Goal: Task Accomplishment & Management: Complete application form

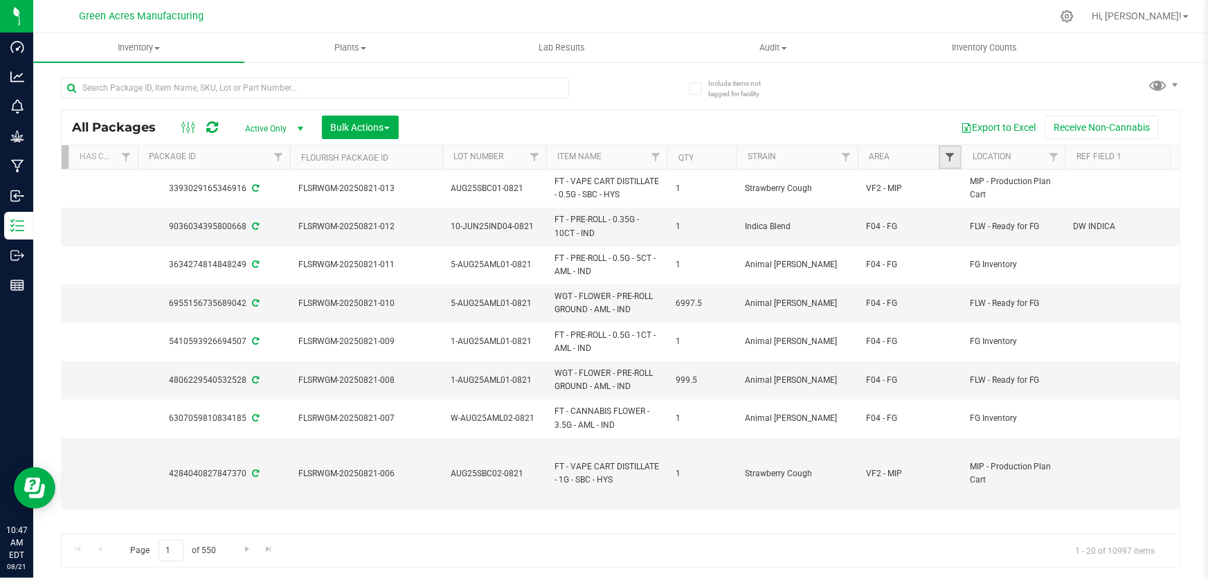
click at [952, 159] on span "Filter" at bounding box center [949, 157] width 11 height 11
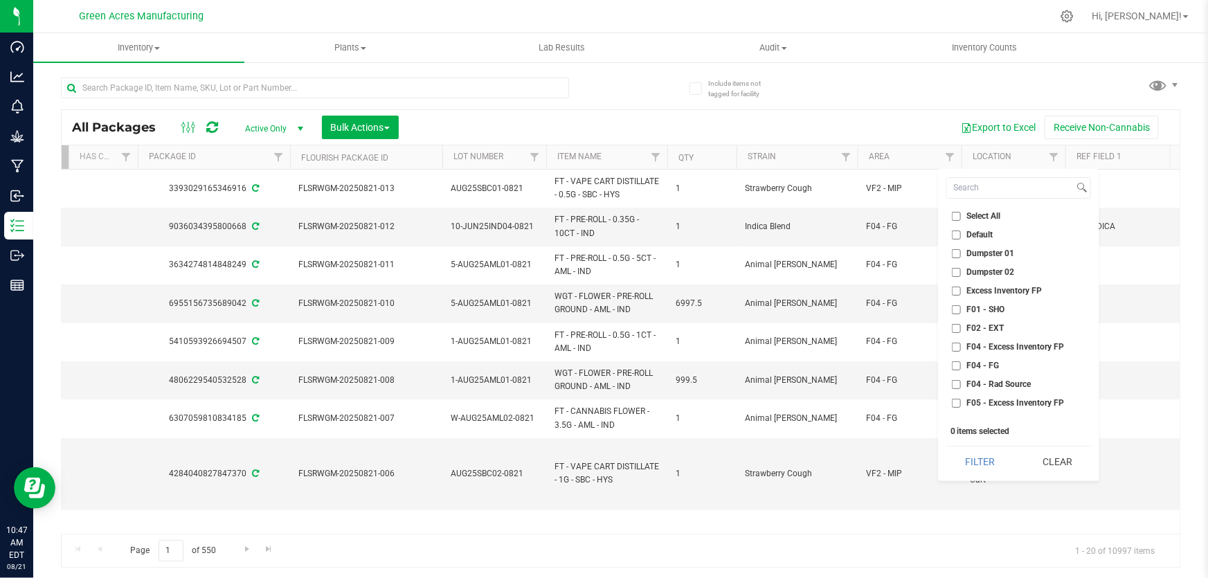
click at [956, 307] on input "F01 - SHO" at bounding box center [956, 309] width 9 height 9
checkbox input "true"
click at [953, 328] on input "F02 - EXT" at bounding box center [956, 328] width 9 height 9
checkbox input "true"
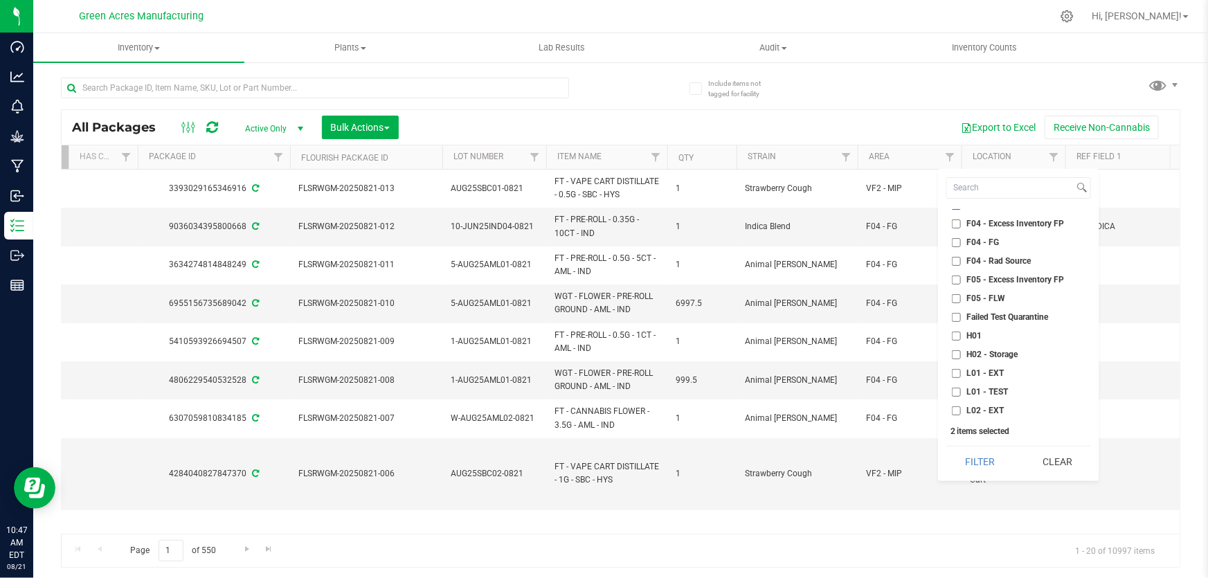
scroll to position [125, 0]
click at [952, 323] on ul "Select All Default Dumpster 01 Dumpster 02 Excess Inventory FP F01 - SHO F02 - …" at bounding box center [1019, 313] width 145 height 208
click at [953, 335] on input "H01" at bounding box center [956, 334] width 9 height 9
checkbox input "true"
click at [955, 348] on input "H02 - Storage" at bounding box center [956, 352] width 9 height 9
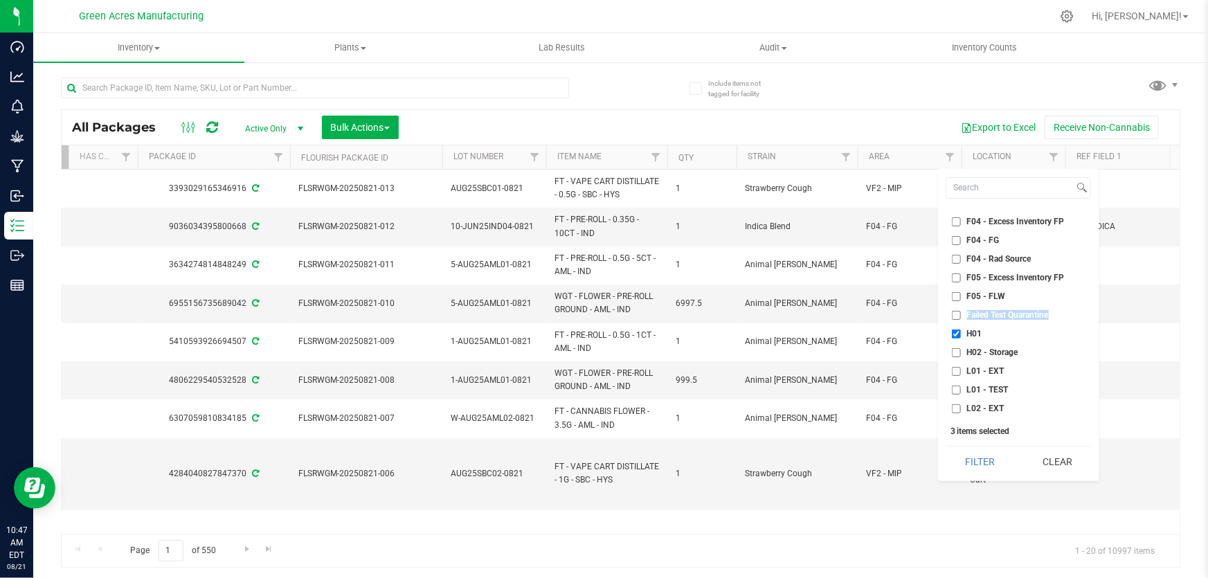
checkbox input "true"
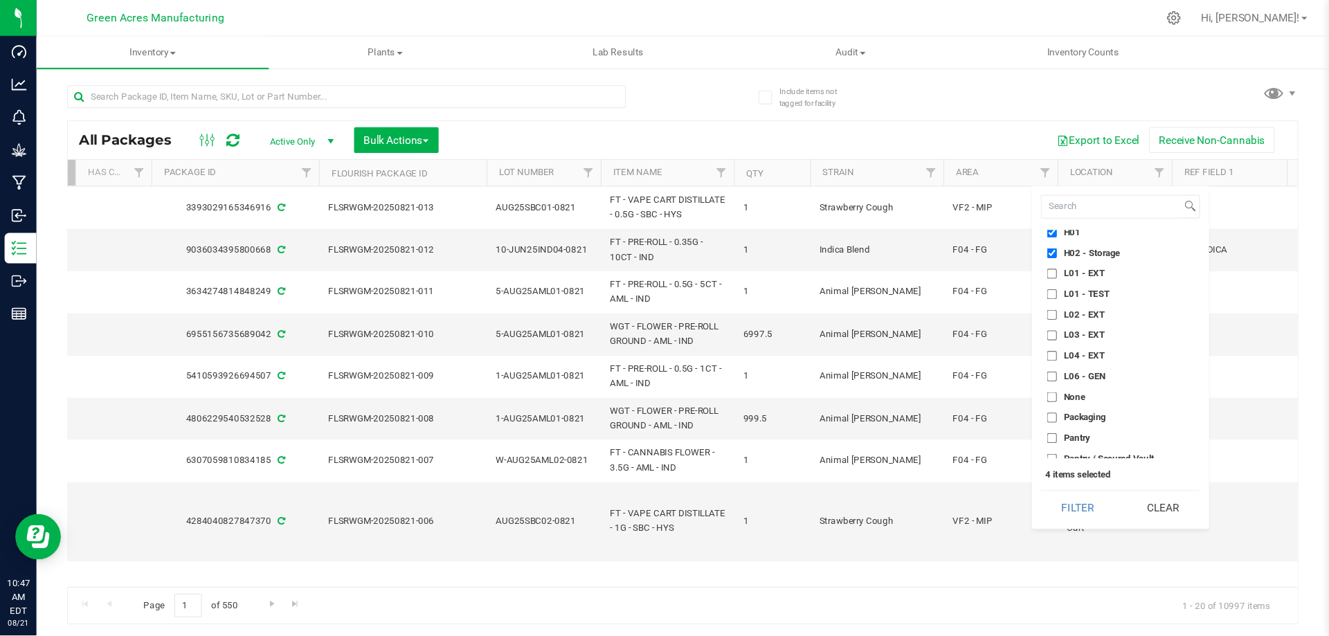
scroll to position [251, 0]
click at [952, 242] on input "L01 - EXT" at bounding box center [956, 245] width 9 height 9
checkbox input "true"
click at [956, 282] on input "L02 - EXT" at bounding box center [956, 282] width 9 height 9
checkbox input "true"
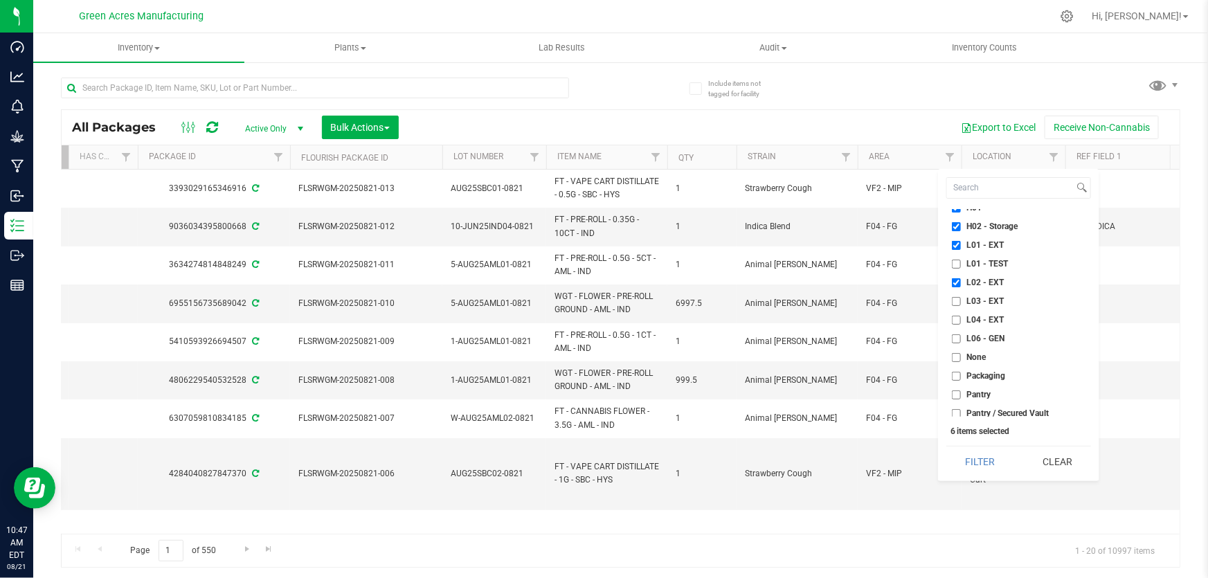
click at [956, 297] on input "L03 - EXT" at bounding box center [956, 301] width 9 height 9
checkbox input "true"
click at [954, 316] on input "L04 - EXT" at bounding box center [956, 320] width 9 height 9
checkbox input "true"
click at [996, 463] on button "Filter" at bounding box center [980, 462] width 67 height 30
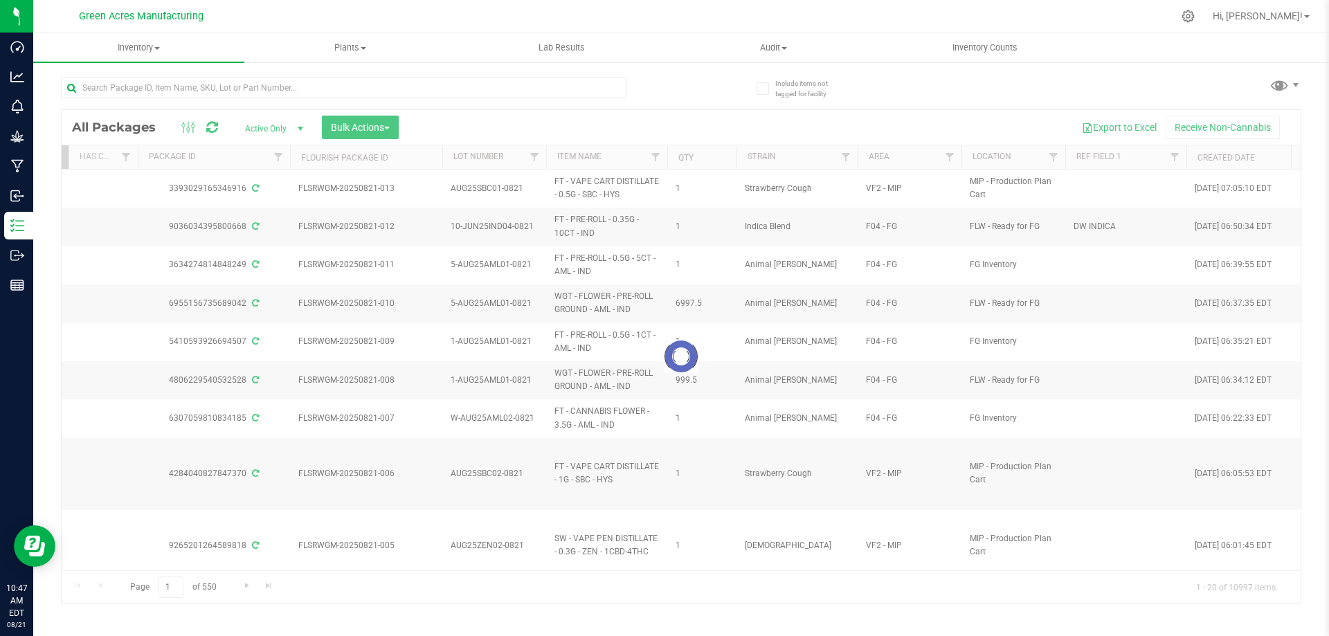
scroll to position [0, 361]
drag, startPoint x: 826, startPoint y: 3, endPoint x: 936, endPoint y: 116, distance: 158.2
click at [936, 116] on div at bounding box center [681, 357] width 1239 height 494
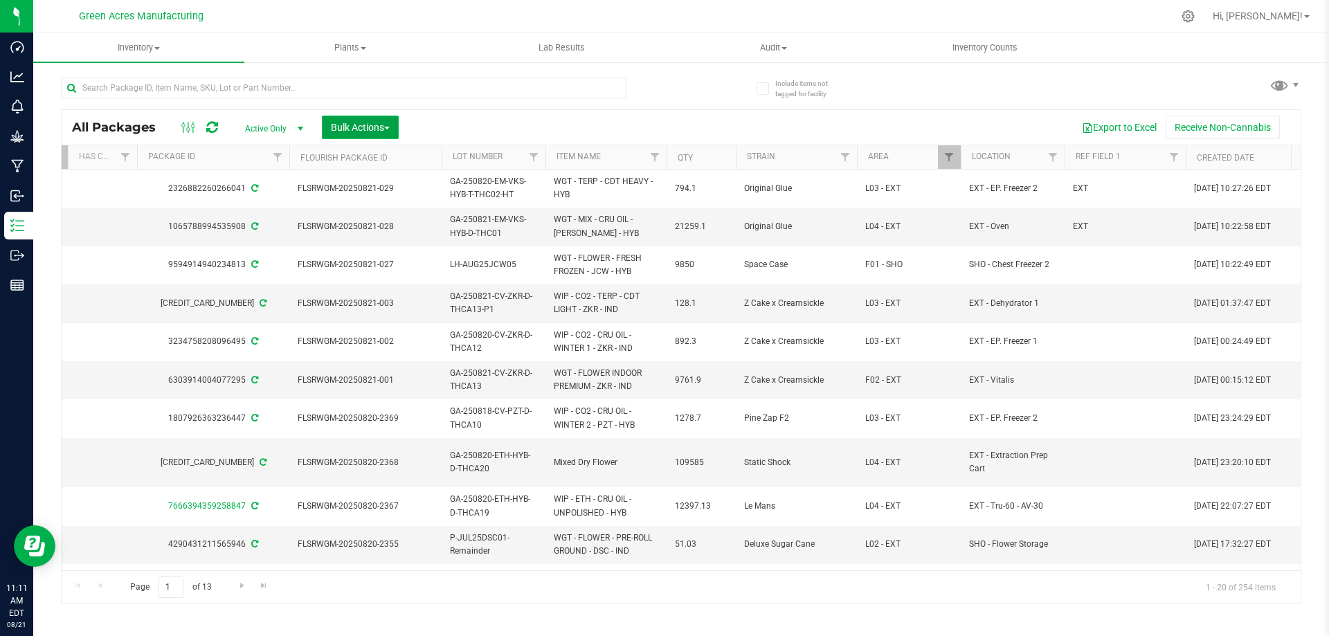
click at [350, 125] on span "Bulk Actions" at bounding box center [360, 127] width 59 height 11
click at [399, 311] on span "Print package labels" at bounding box center [371, 311] width 83 height 11
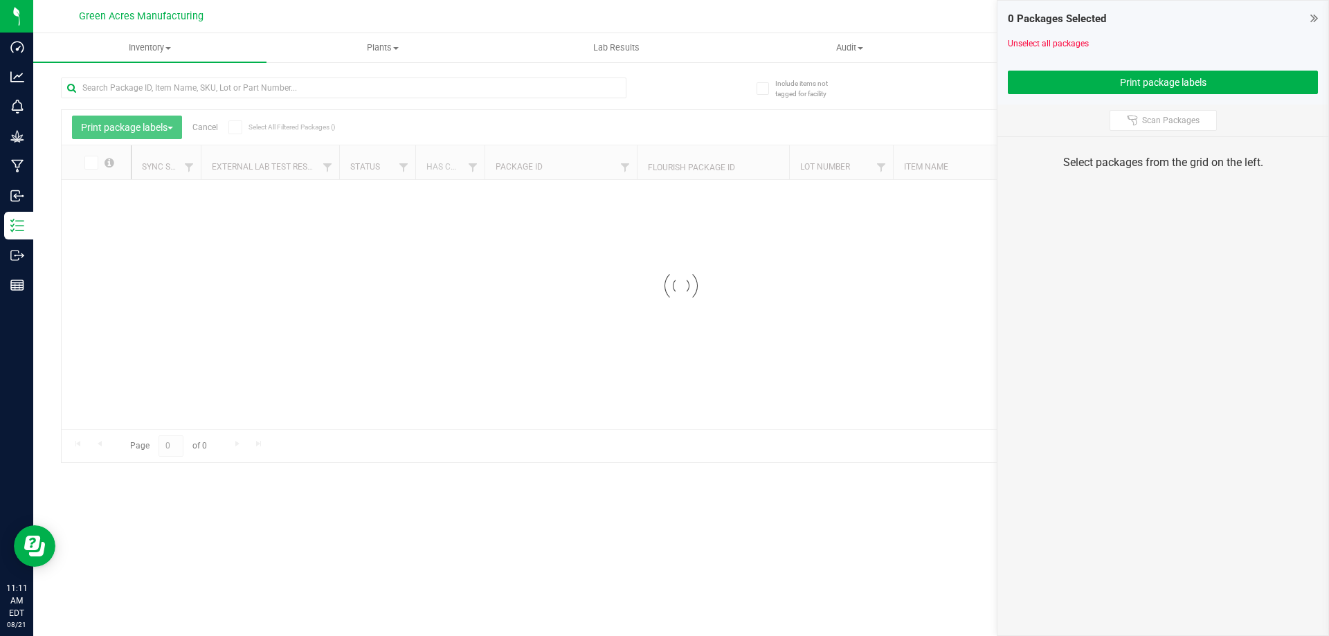
click at [527, 75] on div at bounding box center [371, 87] width 620 height 44
click at [530, 95] on input "text" at bounding box center [344, 88] width 566 height 21
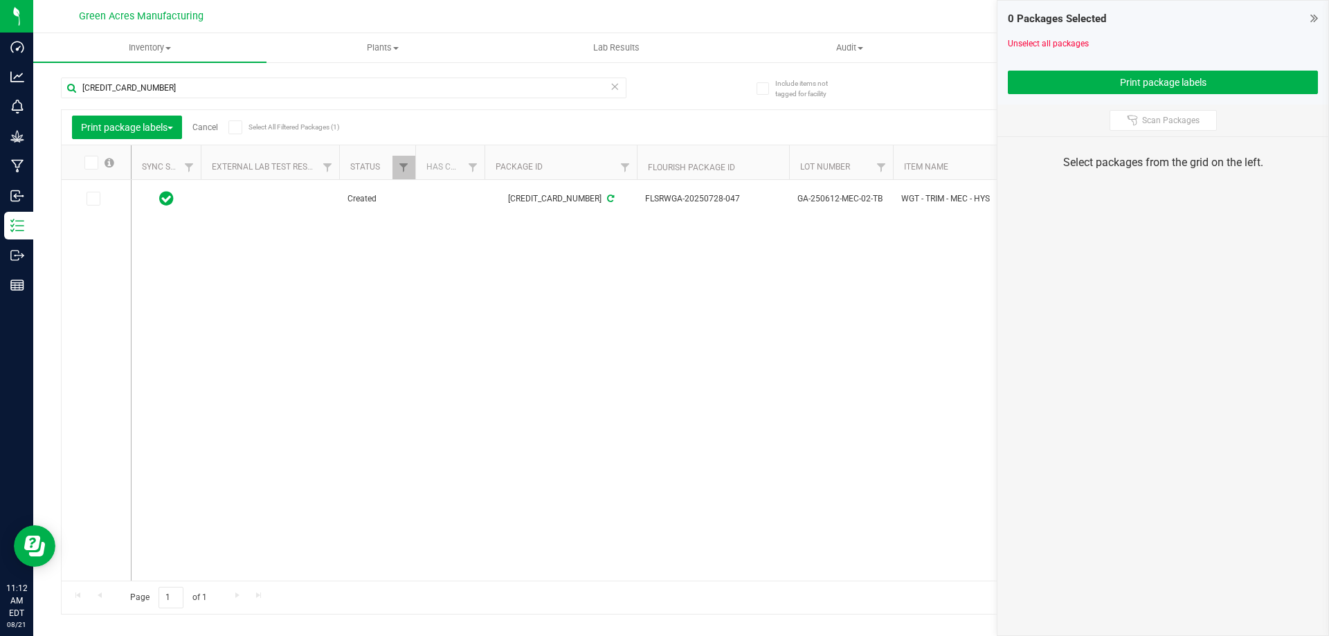
click at [87, 168] on span at bounding box center [91, 163] width 14 height 14
click at [0, 0] on input "checkbox" at bounding box center [0, 0] width 0 height 0
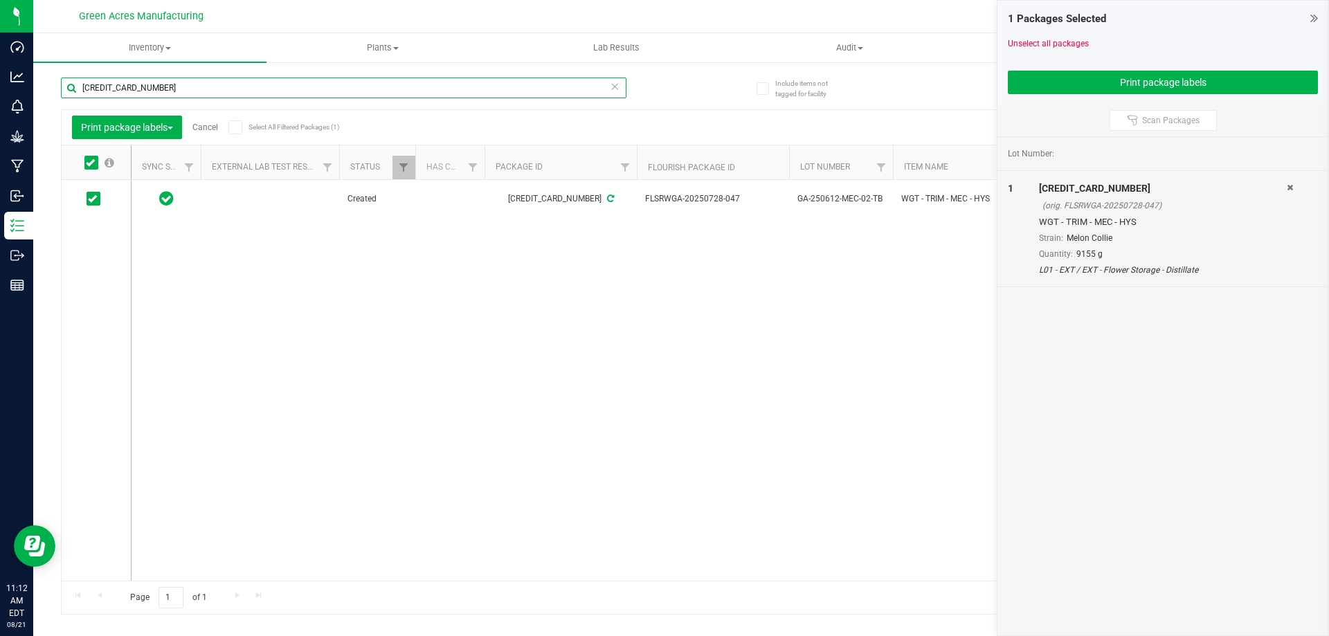
click at [242, 89] on input "[CREDIT_CARD_NUMBER]" at bounding box center [344, 88] width 566 height 21
click at [95, 162] on span at bounding box center [91, 163] width 14 height 14
click at [0, 0] on input "checkbox" at bounding box center [0, 0] width 0 height 0
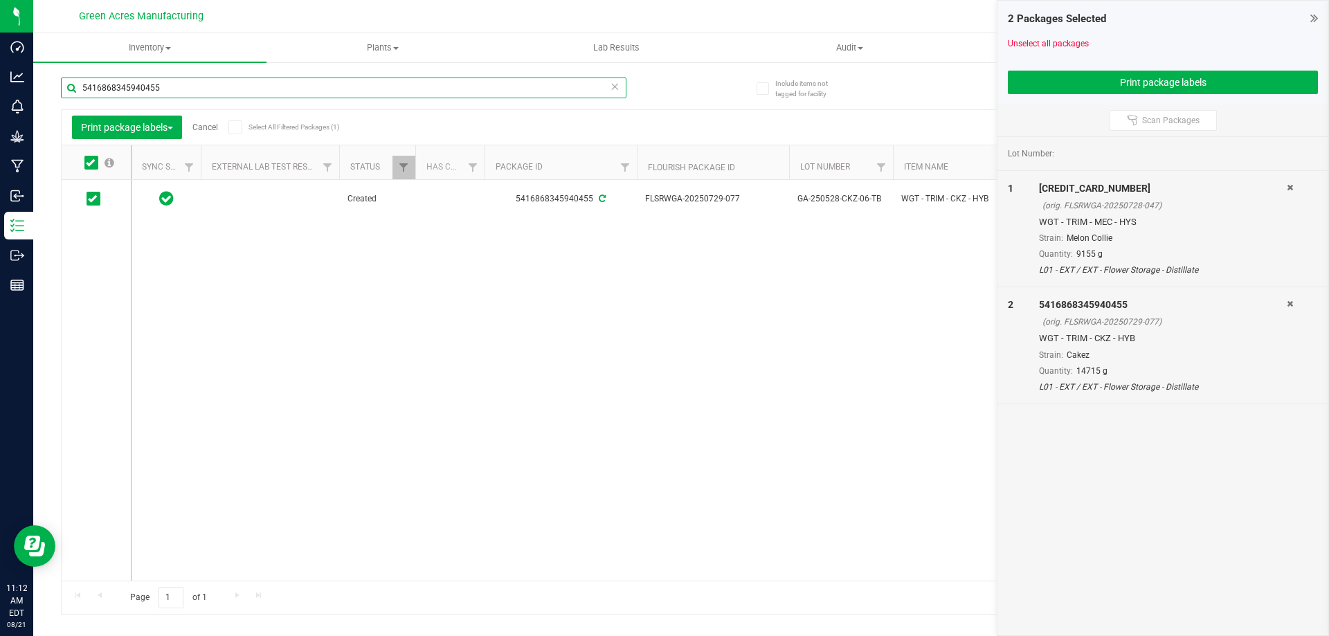
click at [222, 93] on input "5416868345940455" at bounding box center [344, 88] width 566 height 21
click at [91, 163] on icon at bounding box center [90, 163] width 9 height 0
click at [0, 0] on input "checkbox" at bounding box center [0, 0] width 0 height 0
click at [202, 80] on input "[CREDIT_CARD_NUMBER]" at bounding box center [344, 88] width 566 height 21
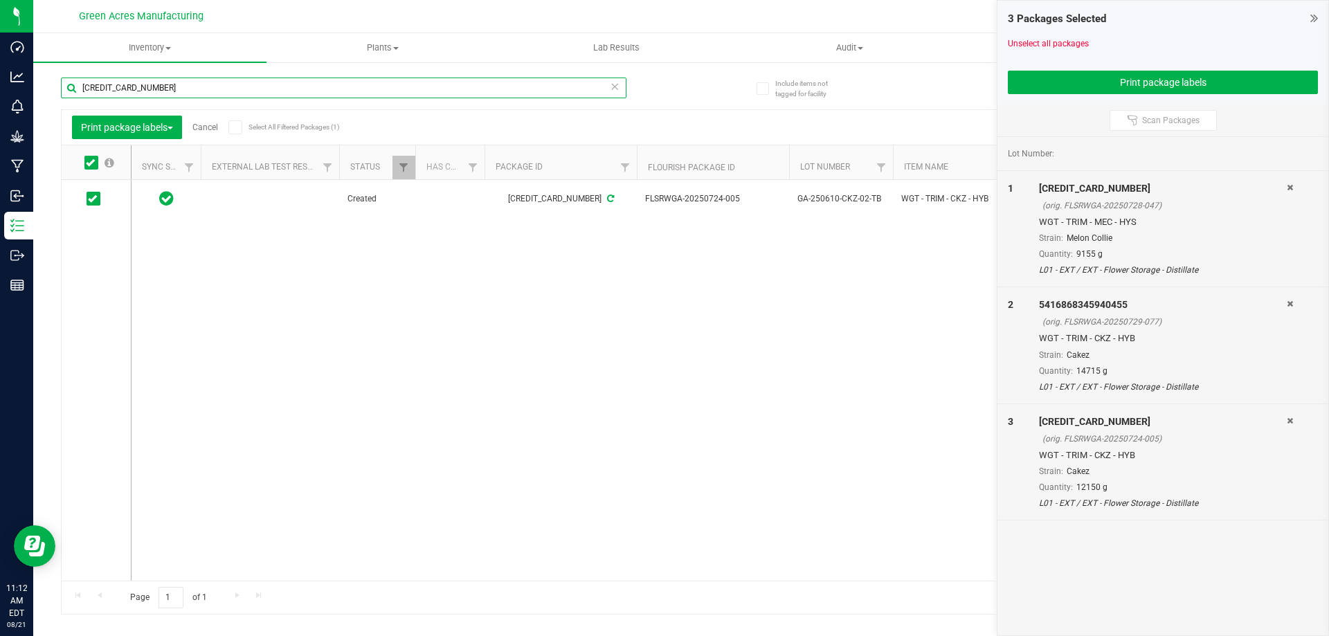
click at [202, 80] on input "[CREDIT_CARD_NUMBER]" at bounding box center [344, 88] width 566 height 21
click at [95, 164] on span at bounding box center [91, 163] width 14 height 14
click at [0, 0] on input "checkbox" at bounding box center [0, 0] width 0 height 0
click at [209, 84] on input "9813971821583576" at bounding box center [344, 88] width 566 height 21
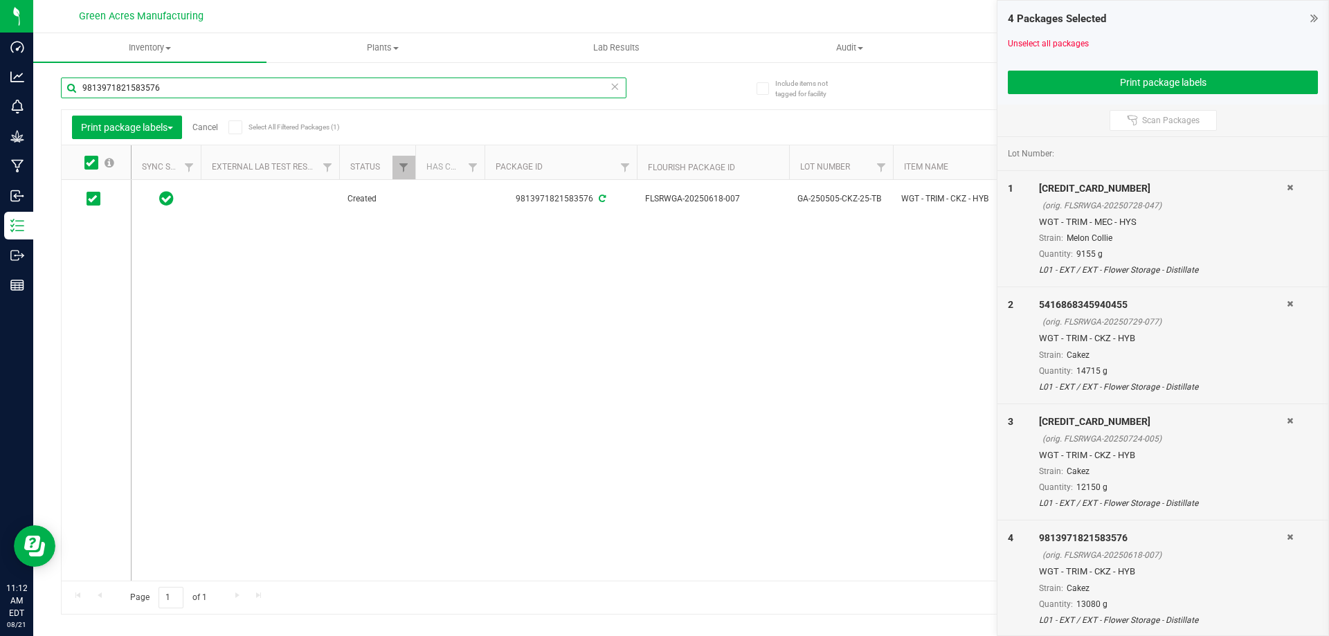
click at [209, 84] on input "9813971821583576" at bounding box center [344, 88] width 566 height 21
click at [91, 163] on icon at bounding box center [90, 163] width 9 height 0
click at [0, 0] on input "checkbox" at bounding box center [0, 0] width 0 height 0
click at [266, 99] on div "[CREDIT_CARD_NUMBER]" at bounding box center [344, 94] width 566 height 32
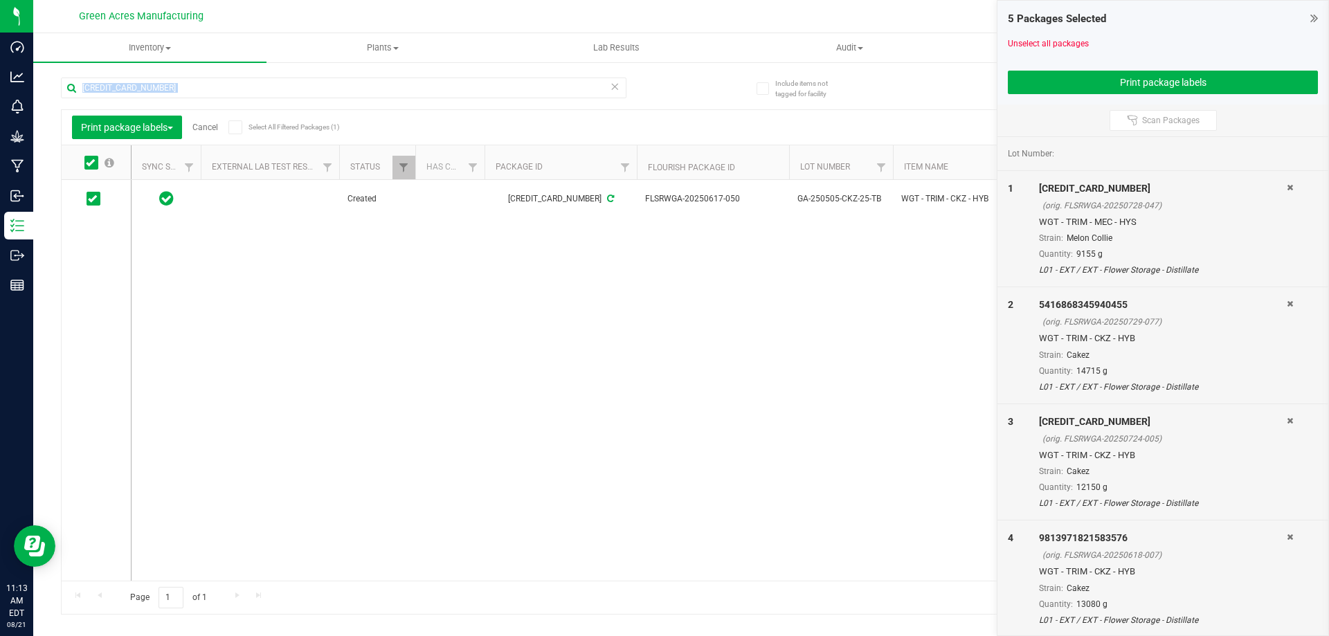
click at [266, 99] on div "[CREDIT_CARD_NUMBER]" at bounding box center [344, 94] width 566 height 32
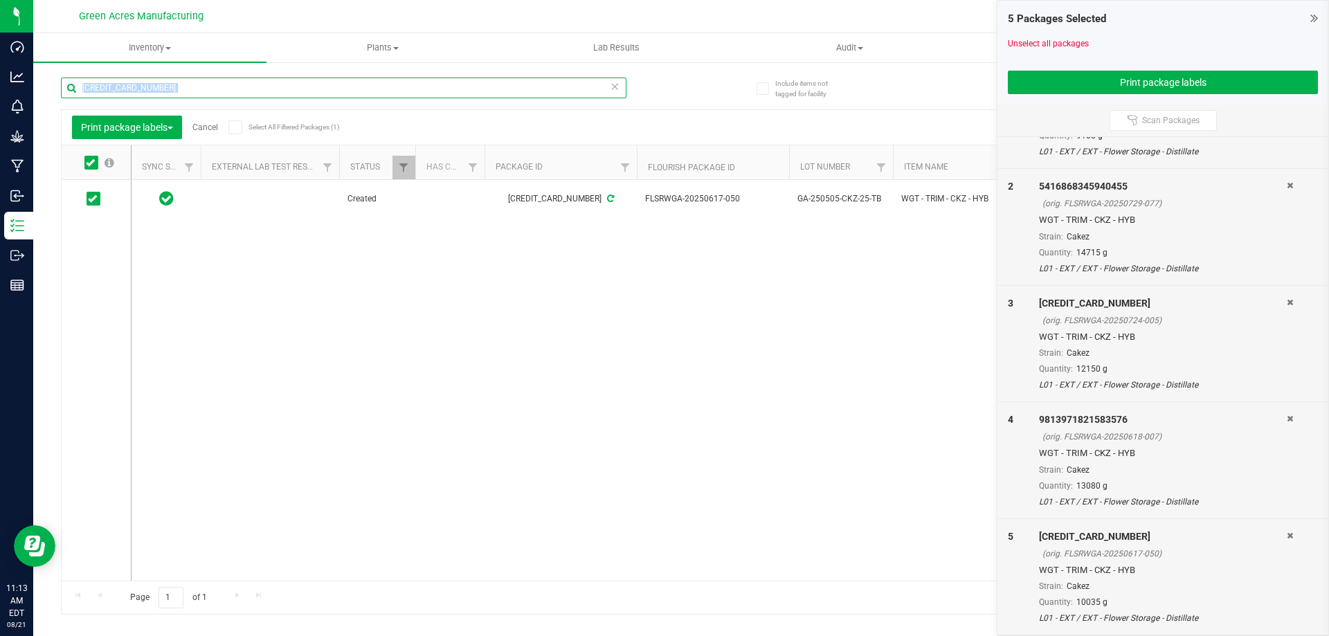
click at [417, 87] on input "[CREDIT_CARD_NUMBER]" at bounding box center [344, 88] width 566 height 21
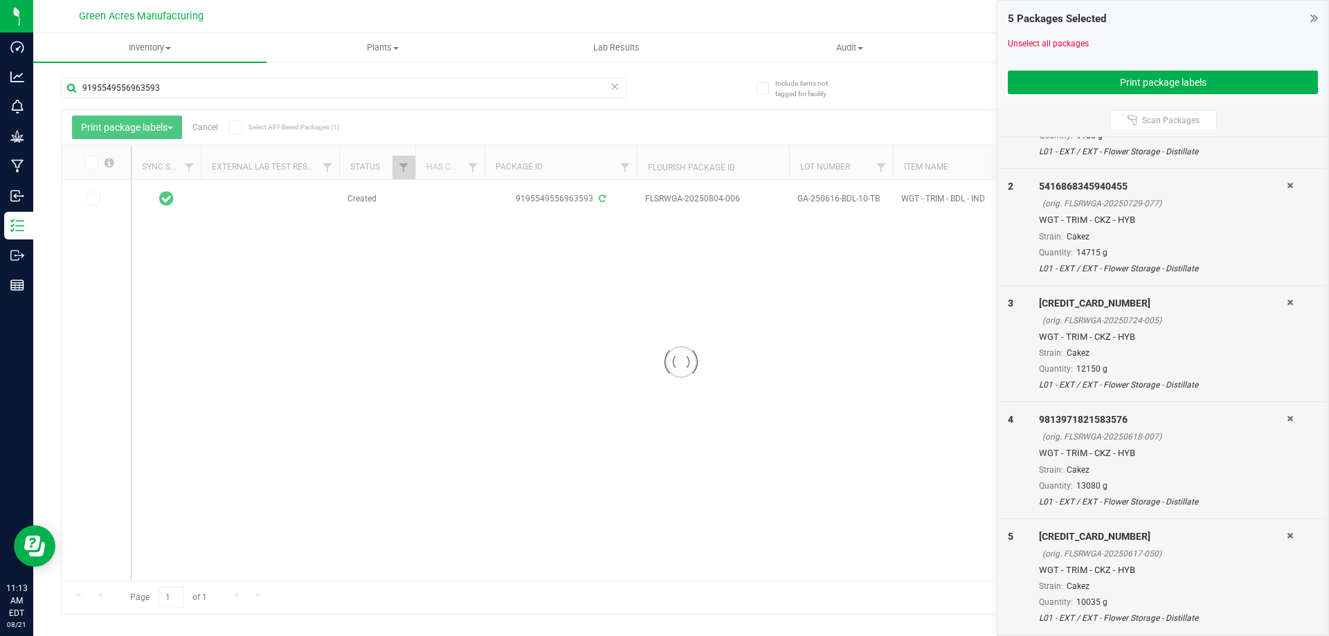
click at [92, 163] on div at bounding box center [681, 362] width 1239 height 504
click at [92, 163] on icon at bounding box center [90, 163] width 9 height 0
click at [0, 0] on input "checkbox" at bounding box center [0, 0] width 0 height 0
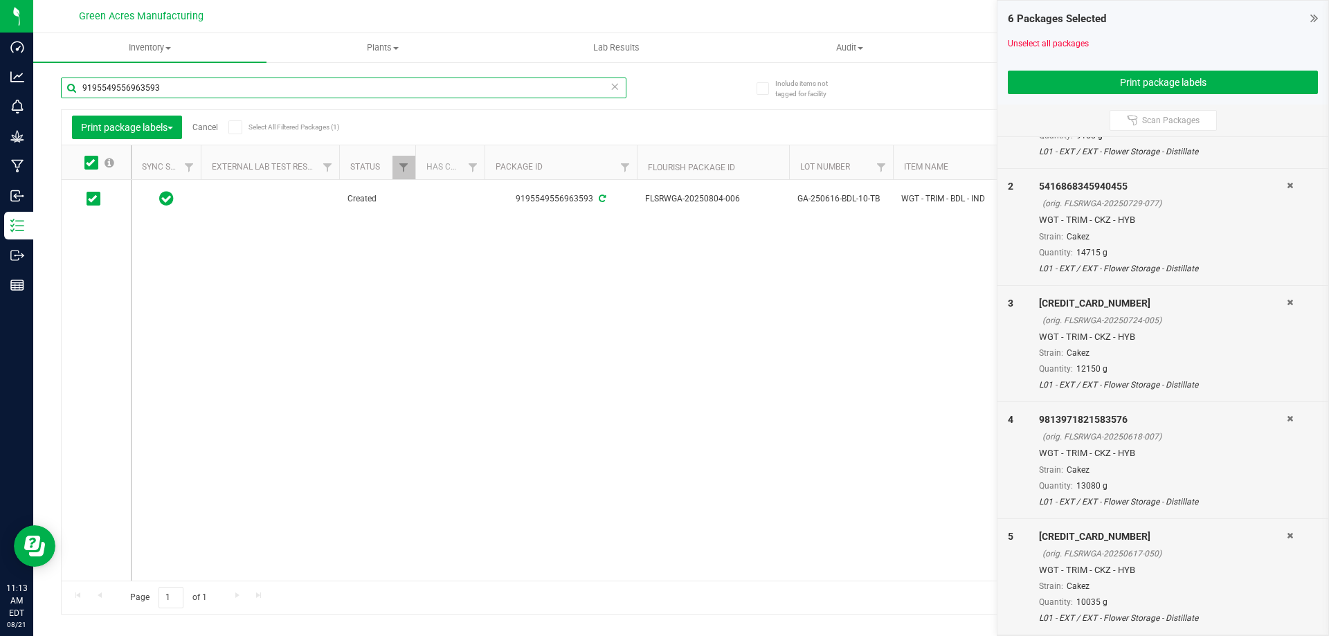
click at [224, 91] on input "9195549556963593" at bounding box center [344, 88] width 566 height 21
type input "2103254054463627"
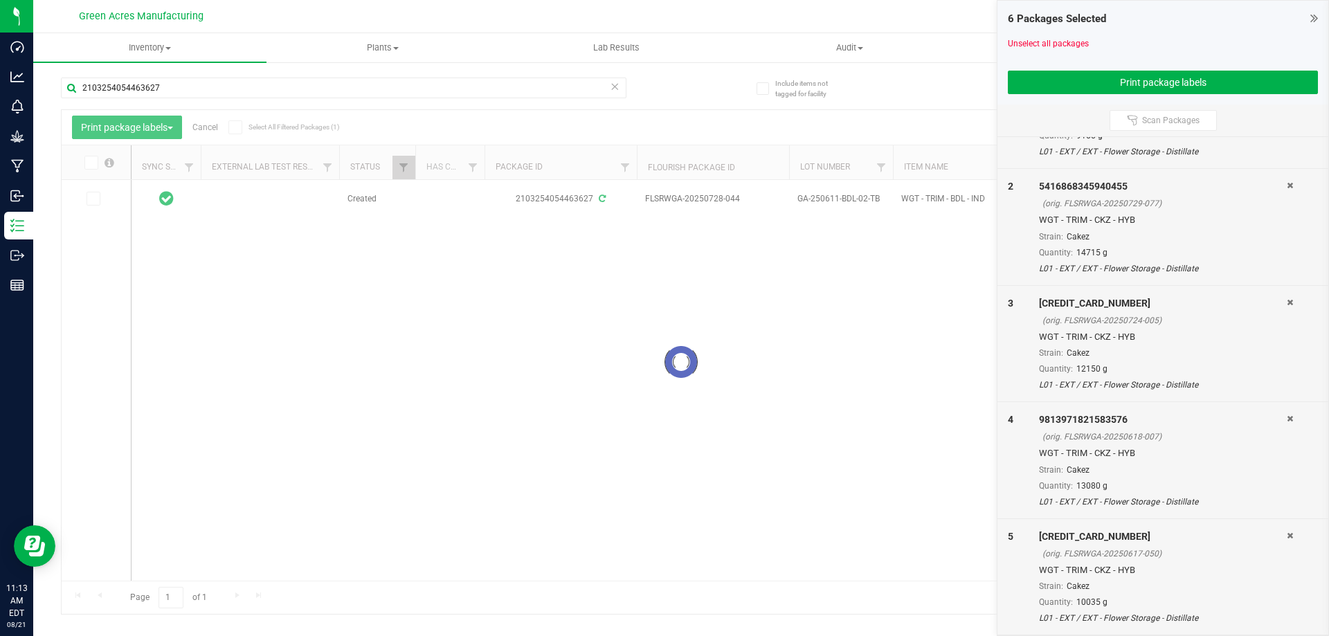
click at [91, 163] on div at bounding box center [681, 362] width 1239 height 504
click at [91, 163] on icon at bounding box center [90, 163] width 9 height 0
click at [0, 0] on input "checkbox" at bounding box center [0, 0] width 0 height 0
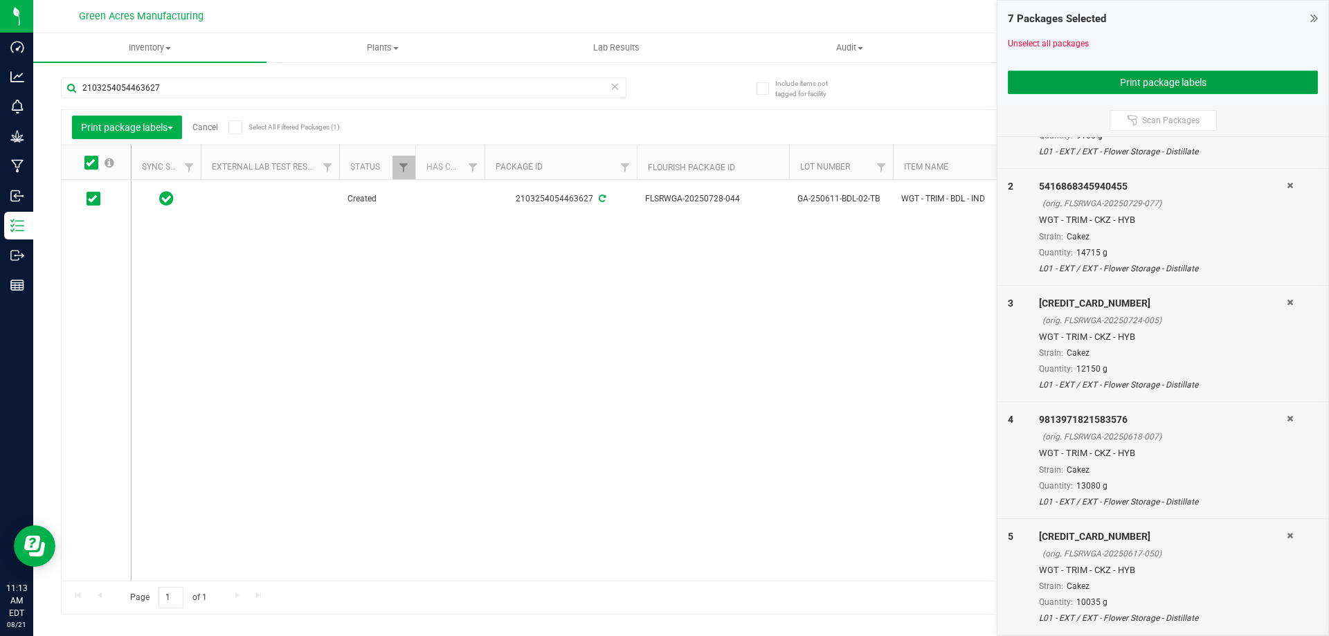
click at [1095, 82] on button "Print package labels" at bounding box center [1163, 83] width 310 height 24
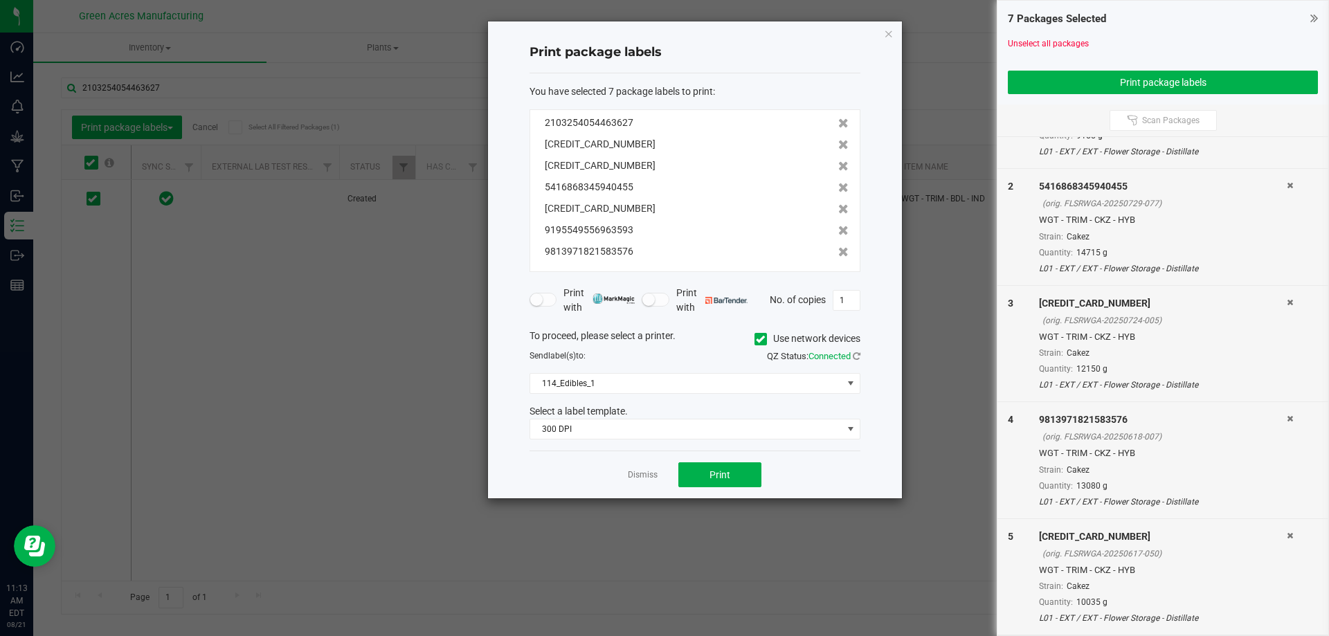
click at [672, 373] on div "To proceed, please select a printer. Use network devices Send label(s) to: QZ S…" at bounding box center [695, 384] width 331 height 111
click at [671, 379] on span "114_Edibles_1" at bounding box center [686, 383] width 312 height 19
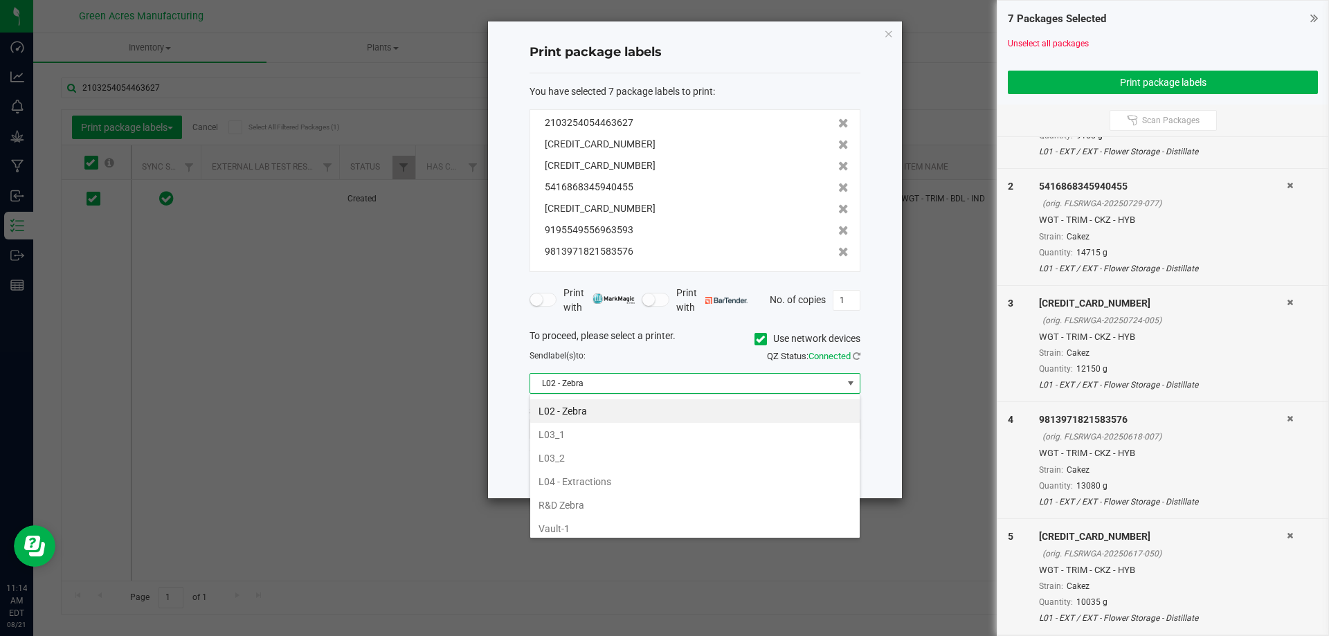
scroll to position [494, 0]
click at [607, 461] on li "L04 - Extractions" at bounding box center [695, 457] width 330 height 24
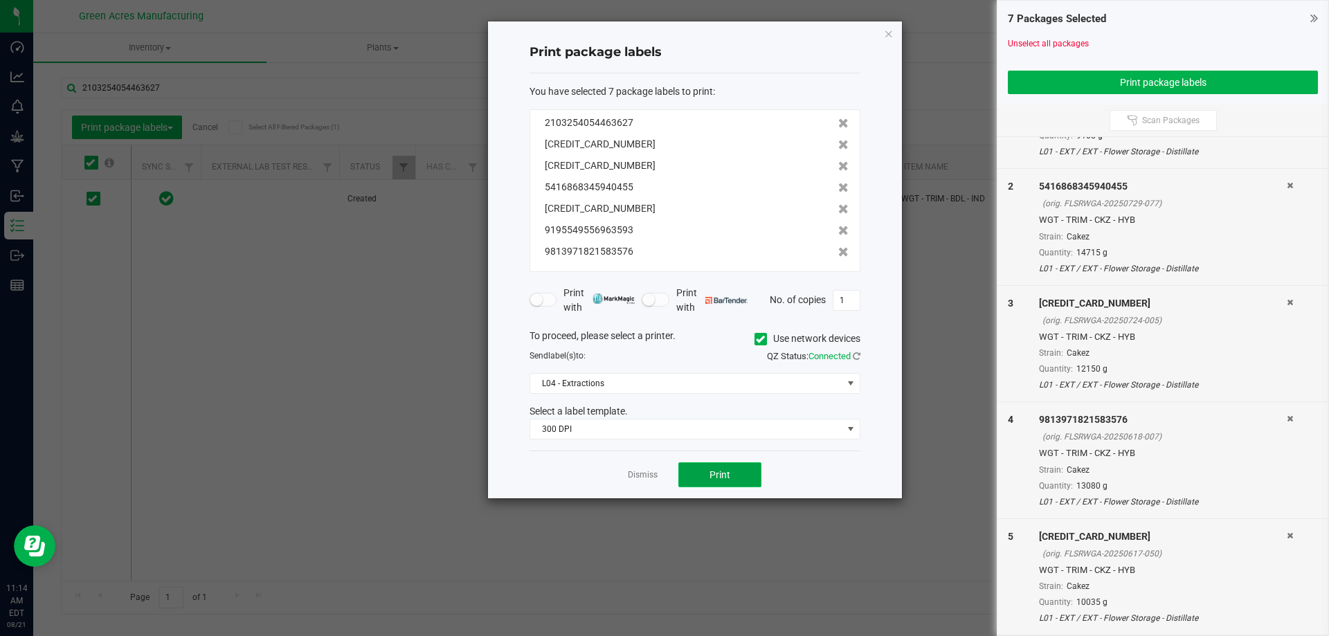
click at [727, 478] on span "Print" at bounding box center [720, 474] width 21 height 11
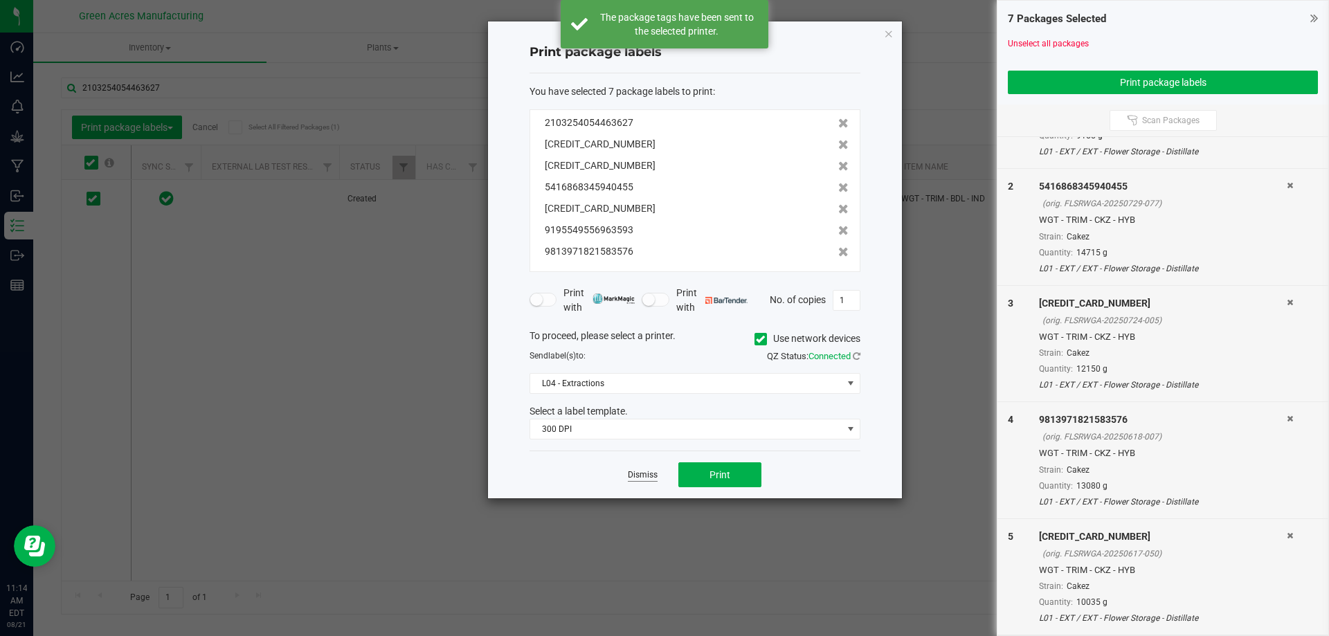
click at [646, 475] on link "Dismiss" at bounding box center [643, 475] width 30 height 12
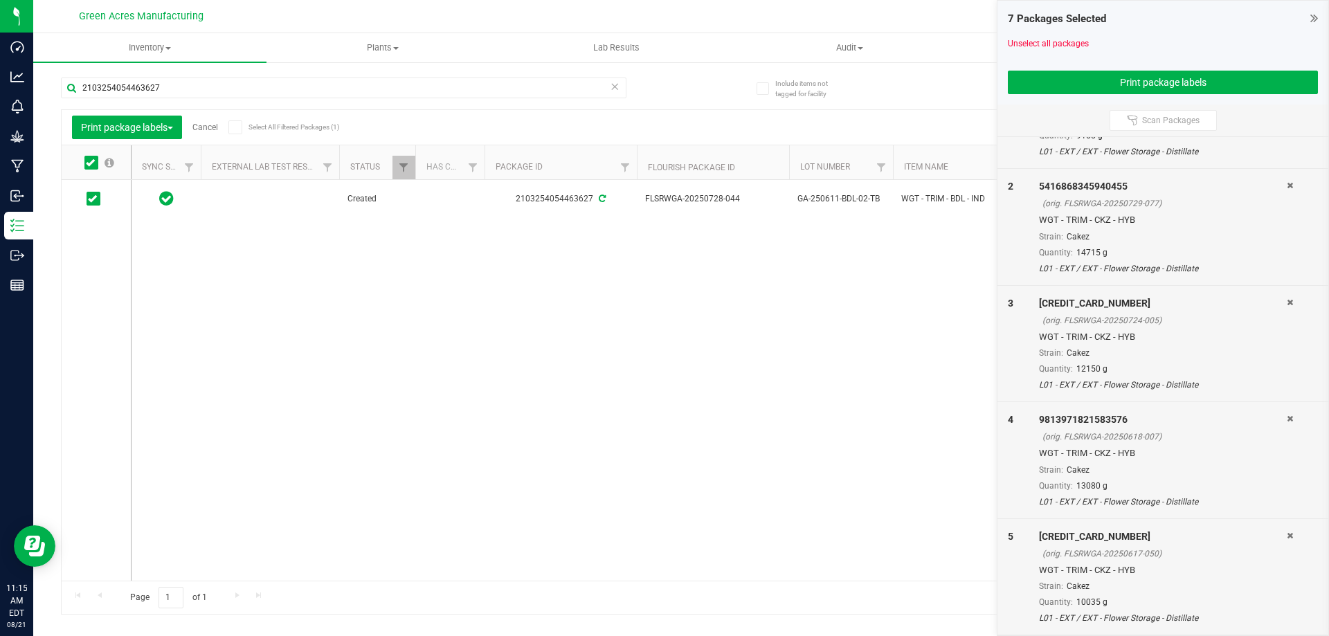
click at [206, 125] on link "Cancel" at bounding box center [205, 128] width 26 height 10
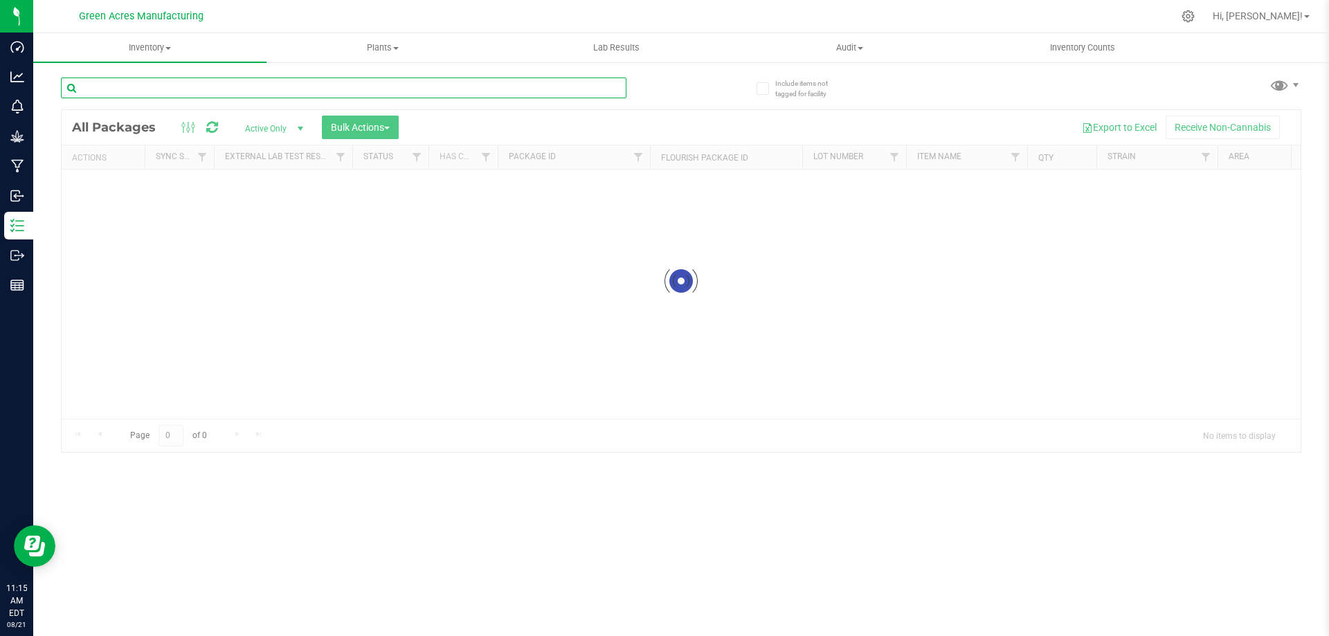
click at [277, 93] on input "text" at bounding box center [344, 88] width 566 height 21
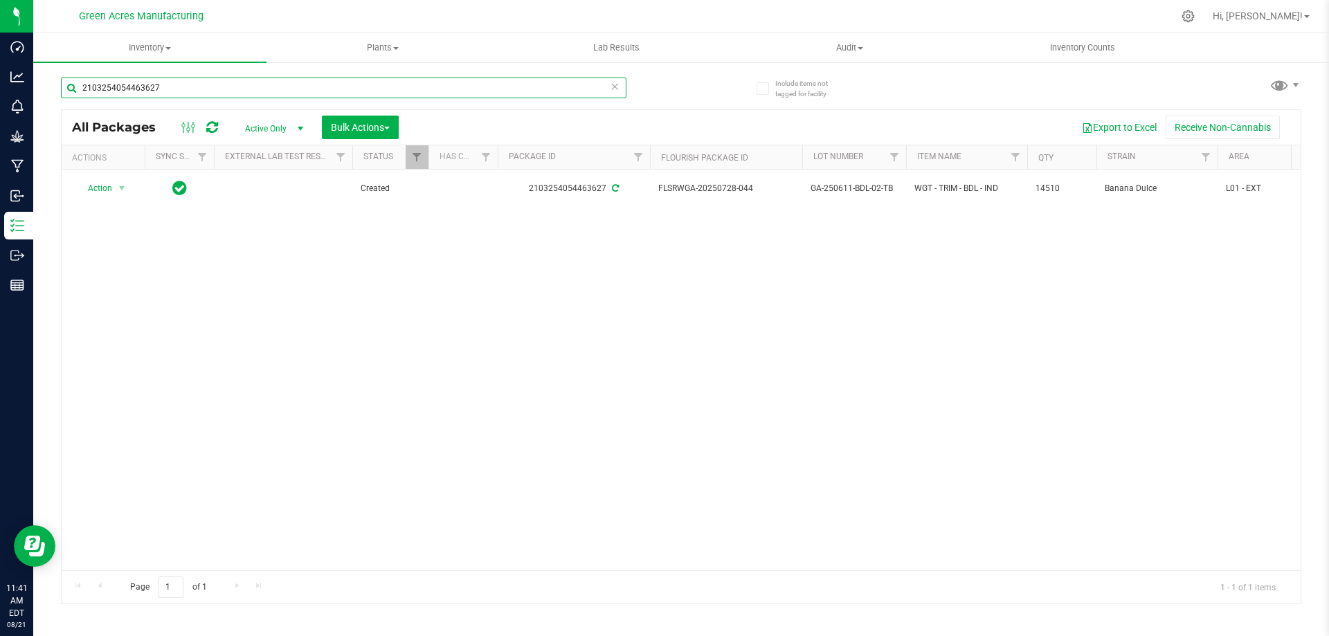
type input "2103254054463627"
click at [300, 88] on input "2103254054463627" at bounding box center [344, 88] width 566 height 21
click at [710, 286] on div "Action Action Adjust qty Create package Edit attributes Global inventory Locate…" at bounding box center [681, 370] width 1239 height 401
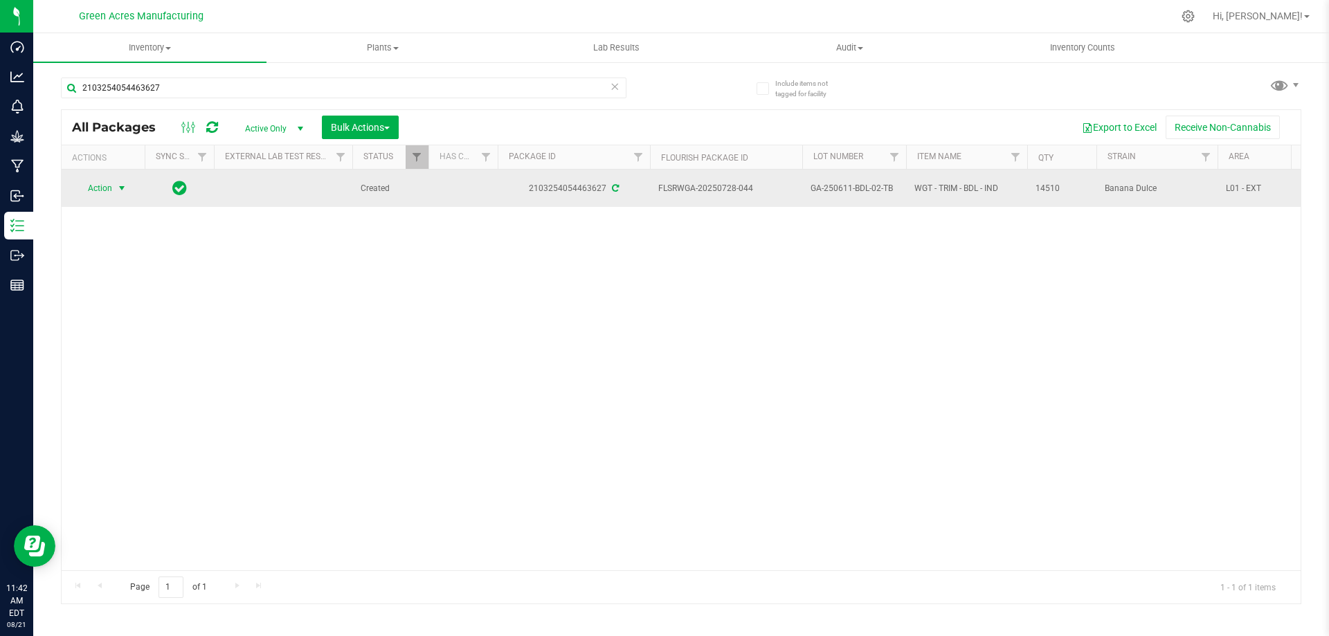
click at [127, 187] on span "select" at bounding box center [121, 188] width 11 height 11
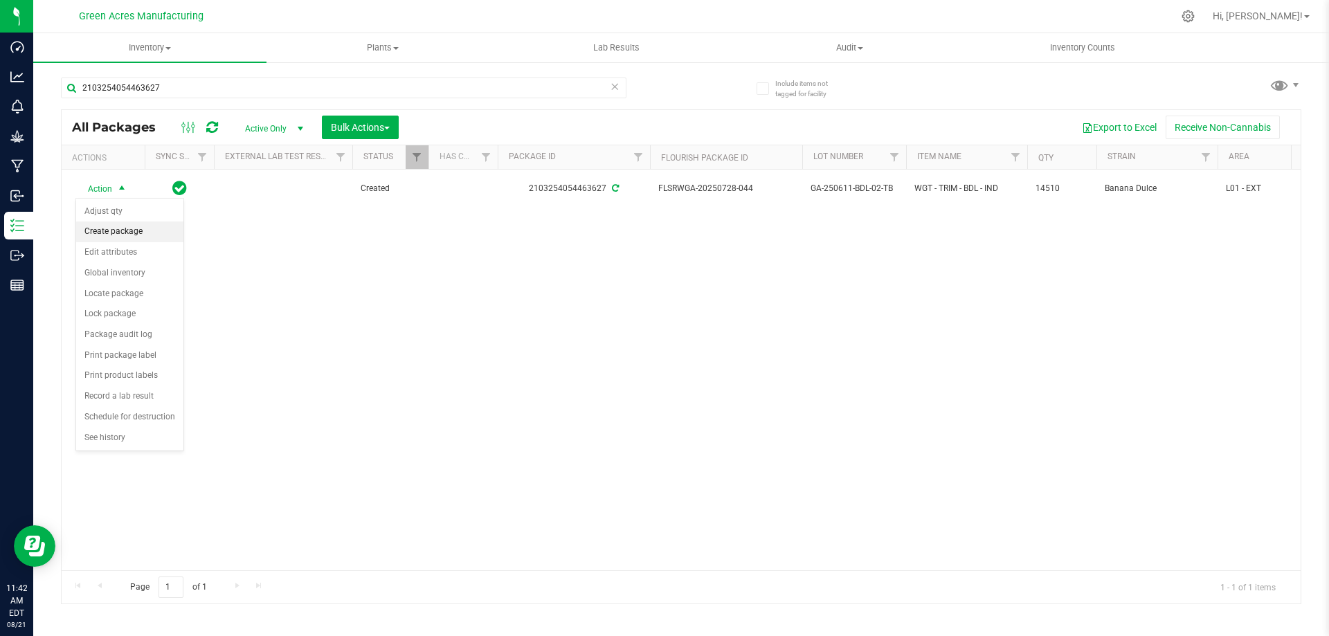
click at [122, 237] on li "Create package" at bounding box center [129, 232] width 107 height 21
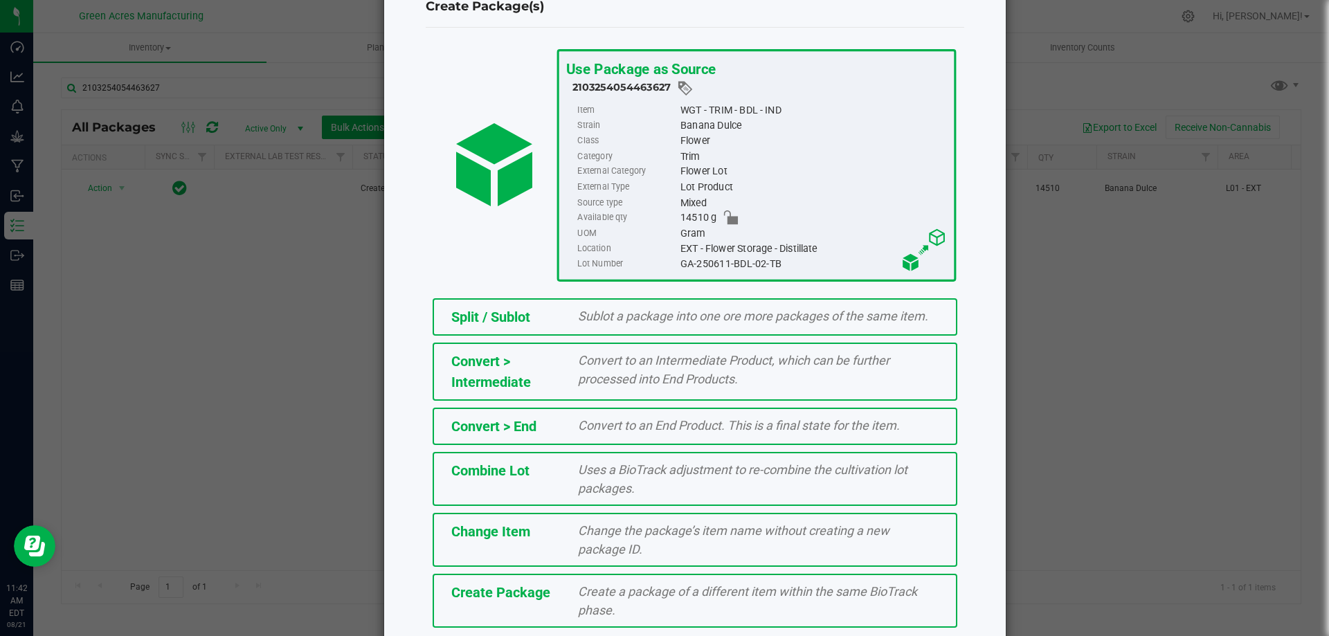
scroll to position [100, 0]
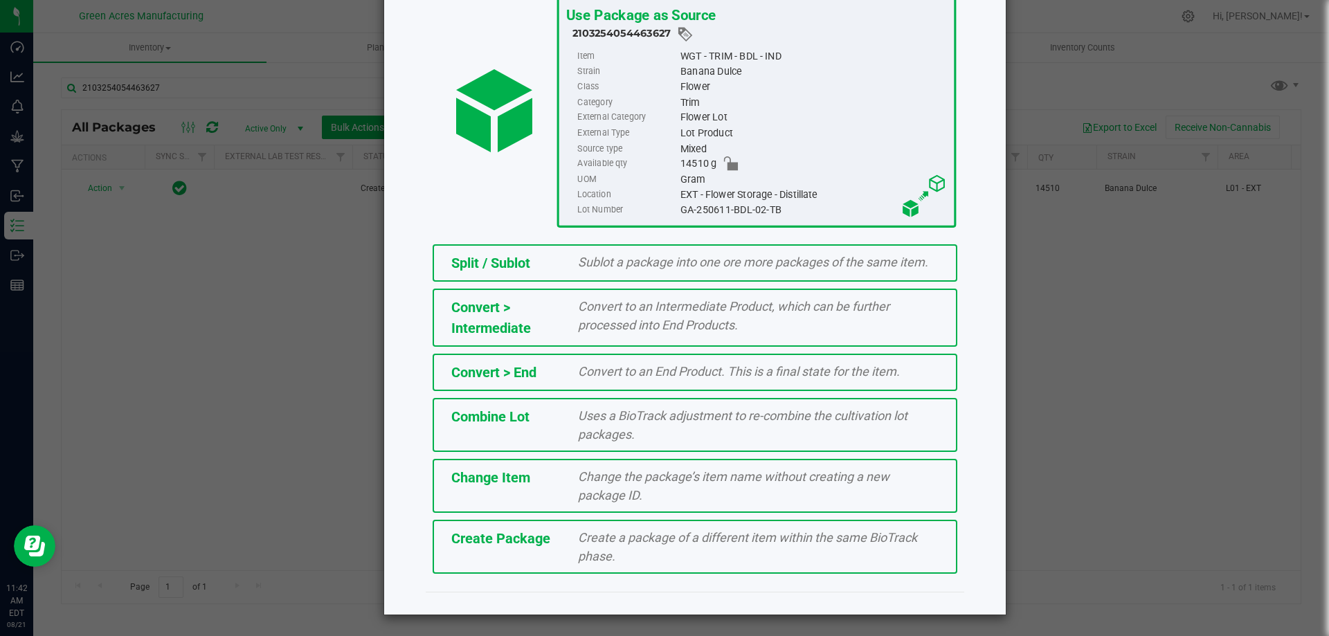
click at [745, 549] on div "Create a package of a different item within the same BioTrack phase." at bounding box center [759, 546] width 382 height 37
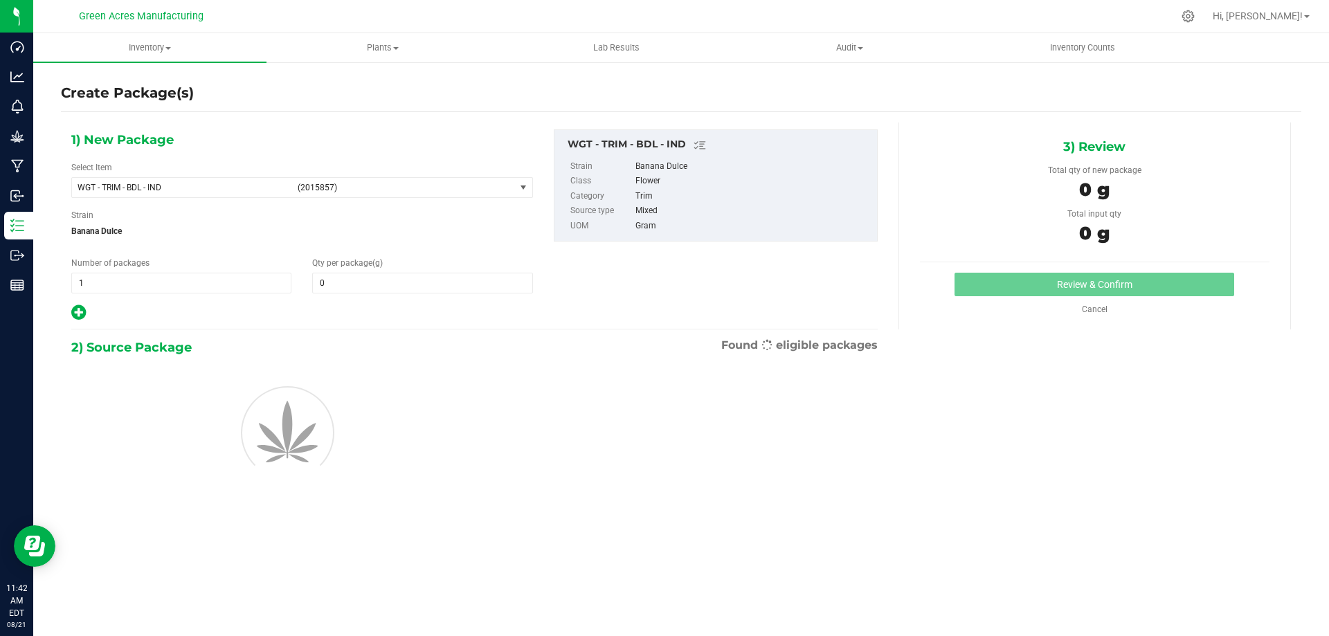
type input "0.0000"
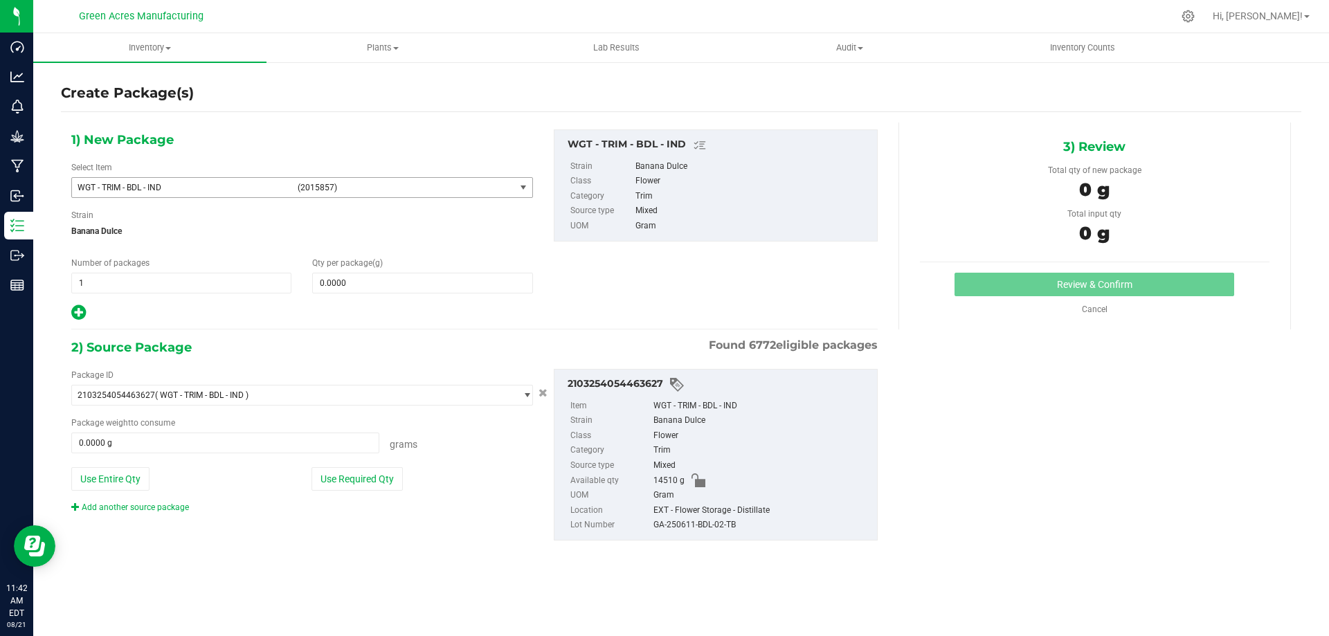
click at [199, 192] on span "WGT - TRIM - BDL - IND (2015857)" at bounding box center [293, 187] width 443 height 19
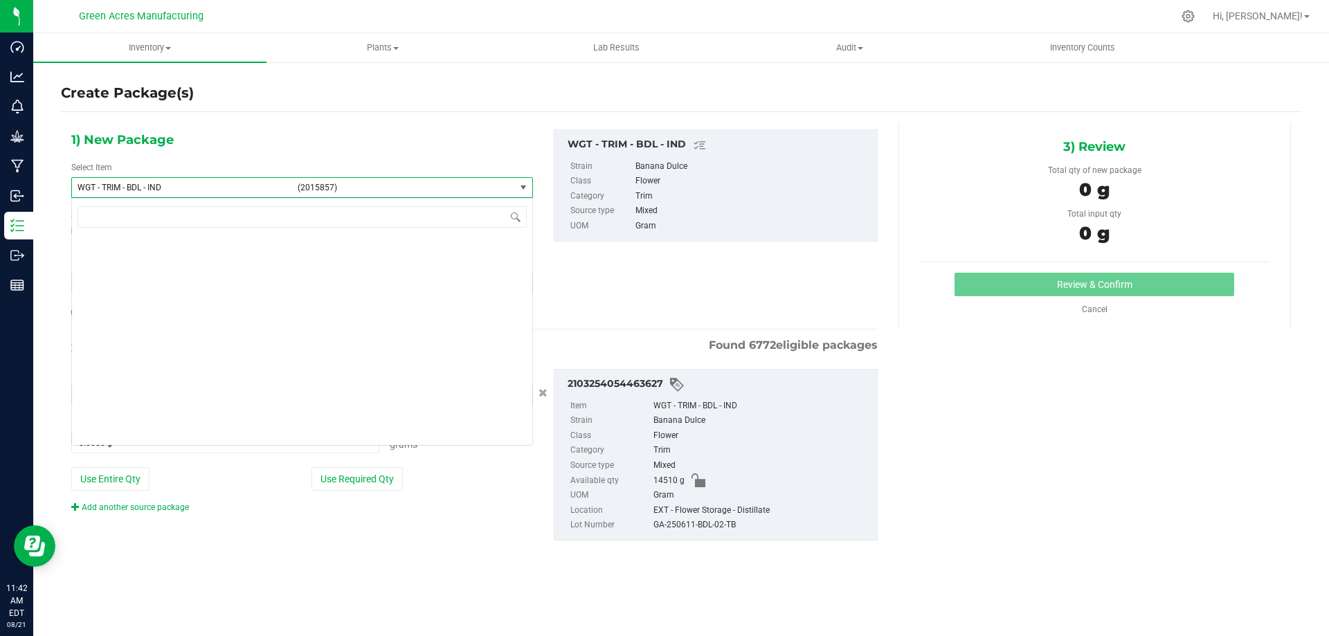
scroll to position [321875, 0]
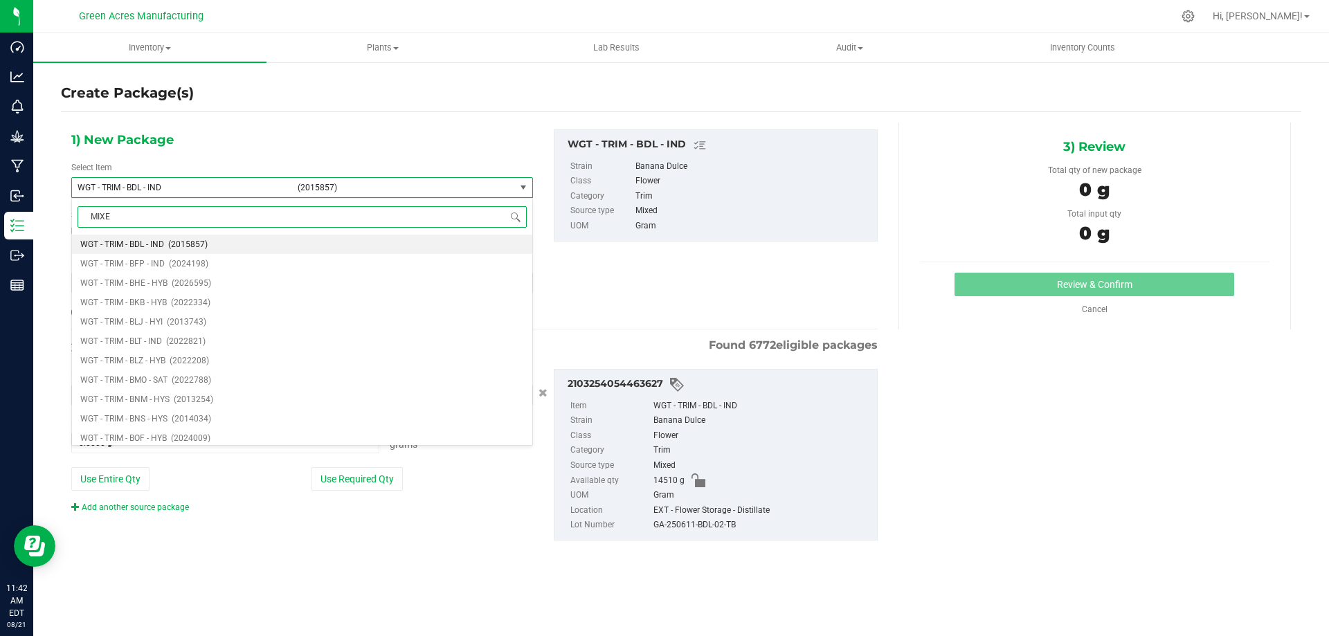
type input "MIXED"
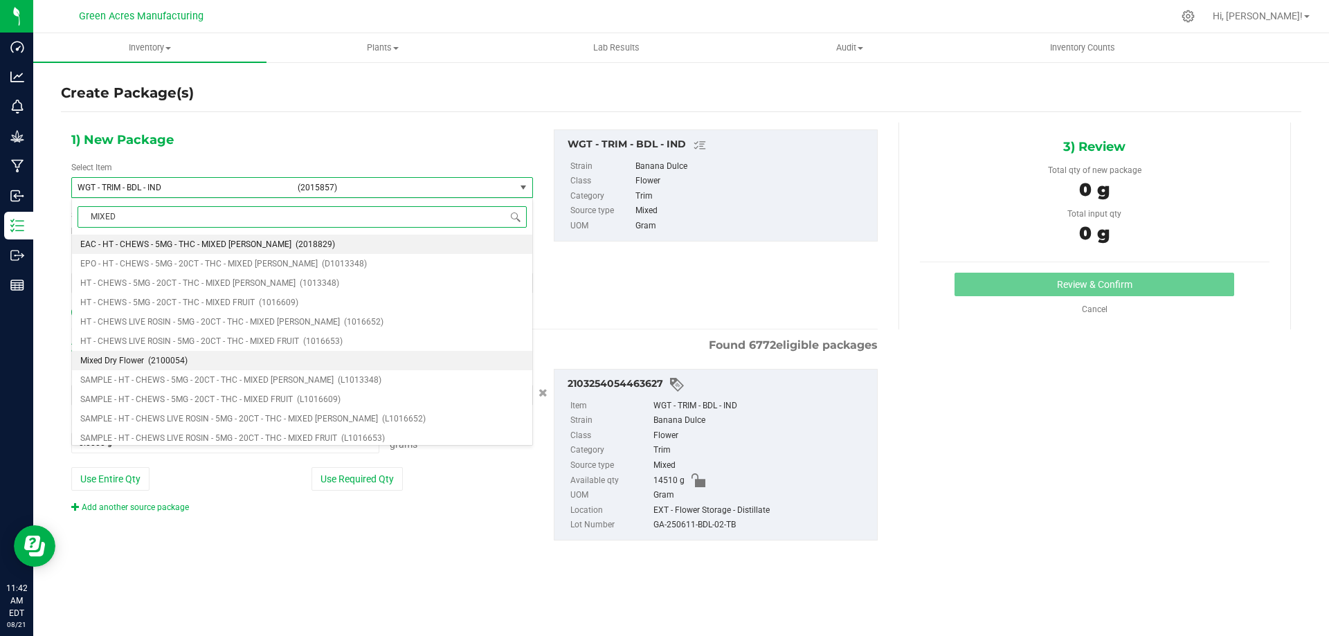
click at [152, 359] on span "(2100054)" at bounding box center [167, 361] width 39 height 10
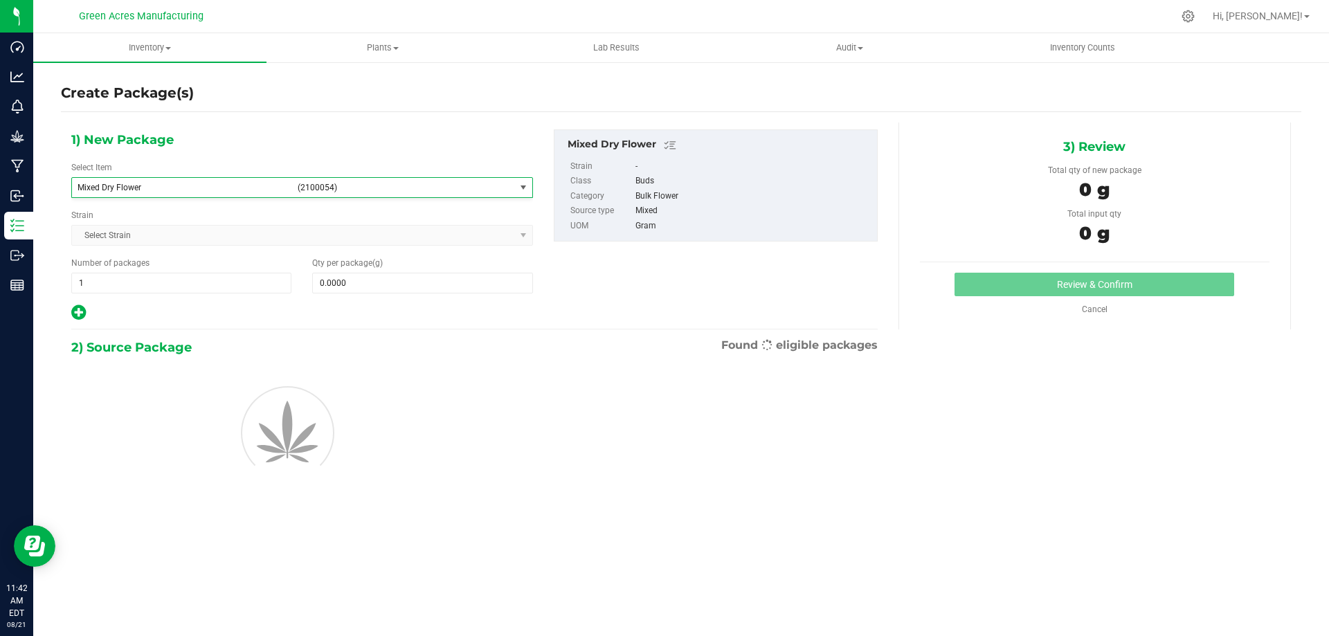
type input "0.0000"
click at [394, 296] on div "1) New Package Select Item Mixed Dry Flower (2100054) Maraschino - Flower Maras…" at bounding box center [302, 225] width 483 height 192
click at [625, 280] on div "1) New Package Select Item Mixed Dry Flower (2100054) Maraschino - Flower Maras…" at bounding box center [474, 225] width 827 height 192
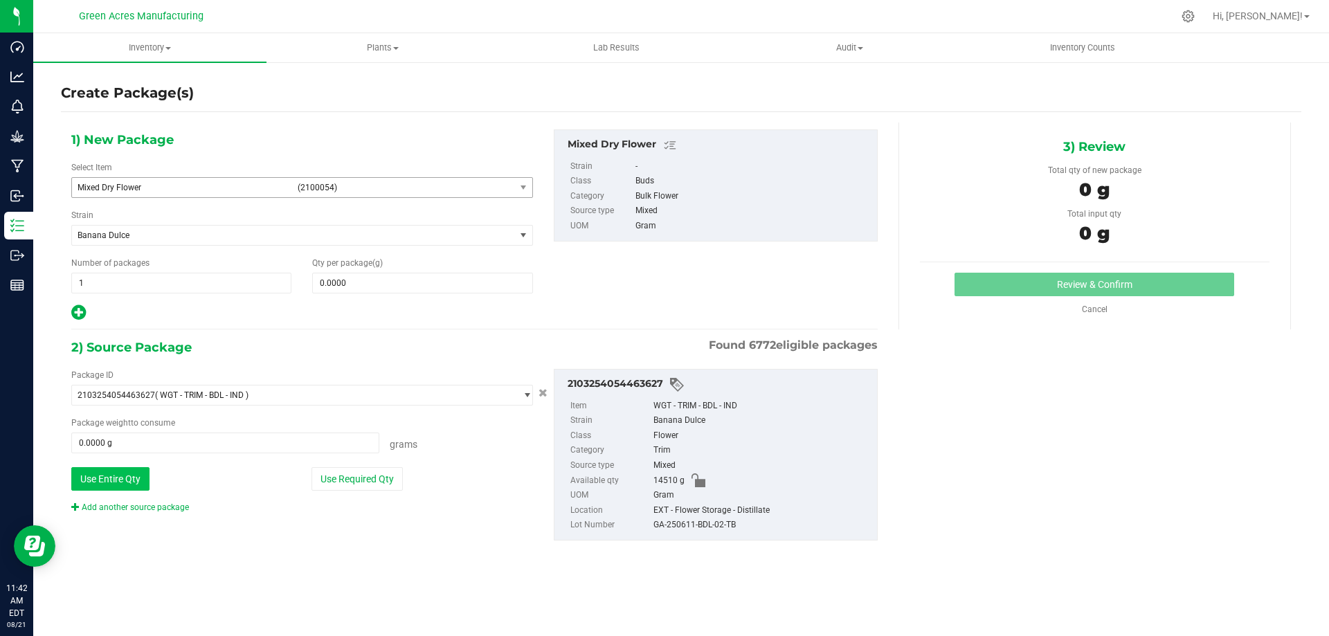
click at [104, 476] on button "Use Entire Qty" at bounding box center [110, 479] width 78 height 24
type input "14510.0000 g"
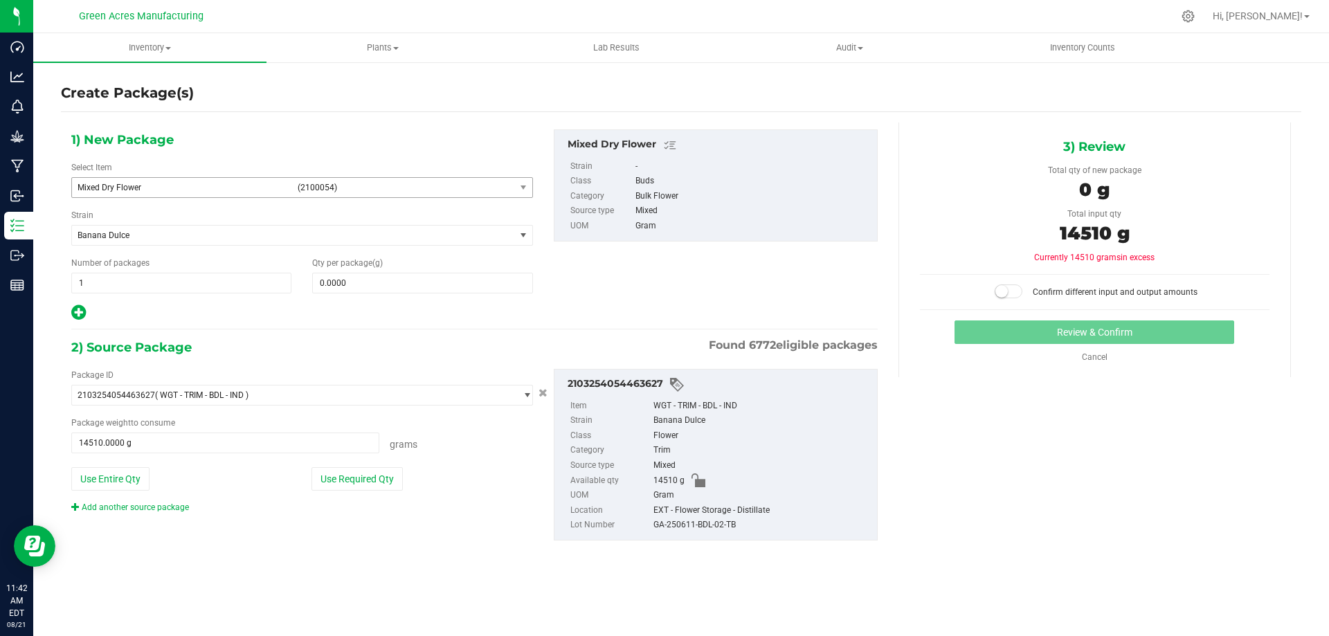
click at [693, 526] on div "GA-250611-BDL-02-TB" at bounding box center [762, 525] width 217 height 15
copy div "GA-250611-BDL-02-TB"
drag, startPoint x: 147, startPoint y: 509, endPoint x: 51, endPoint y: 471, distance: 103.5
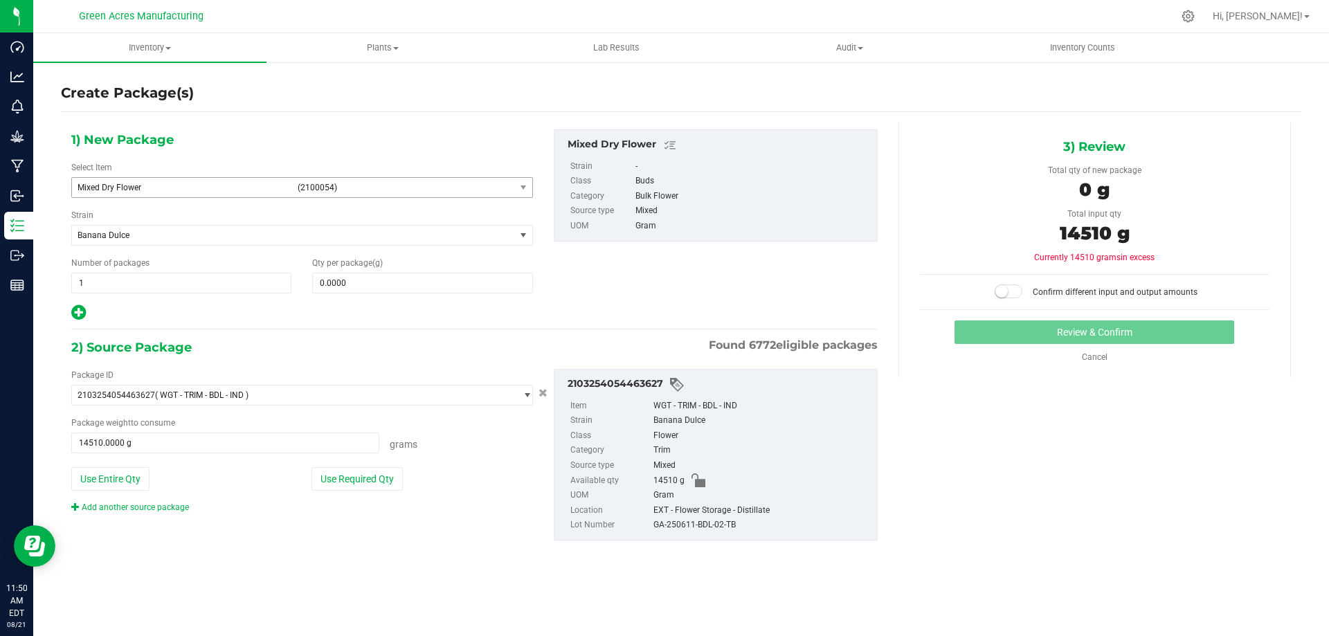
click at [147, 509] on link "Add another source package" at bounding box center [130, 508] width 118 height 10
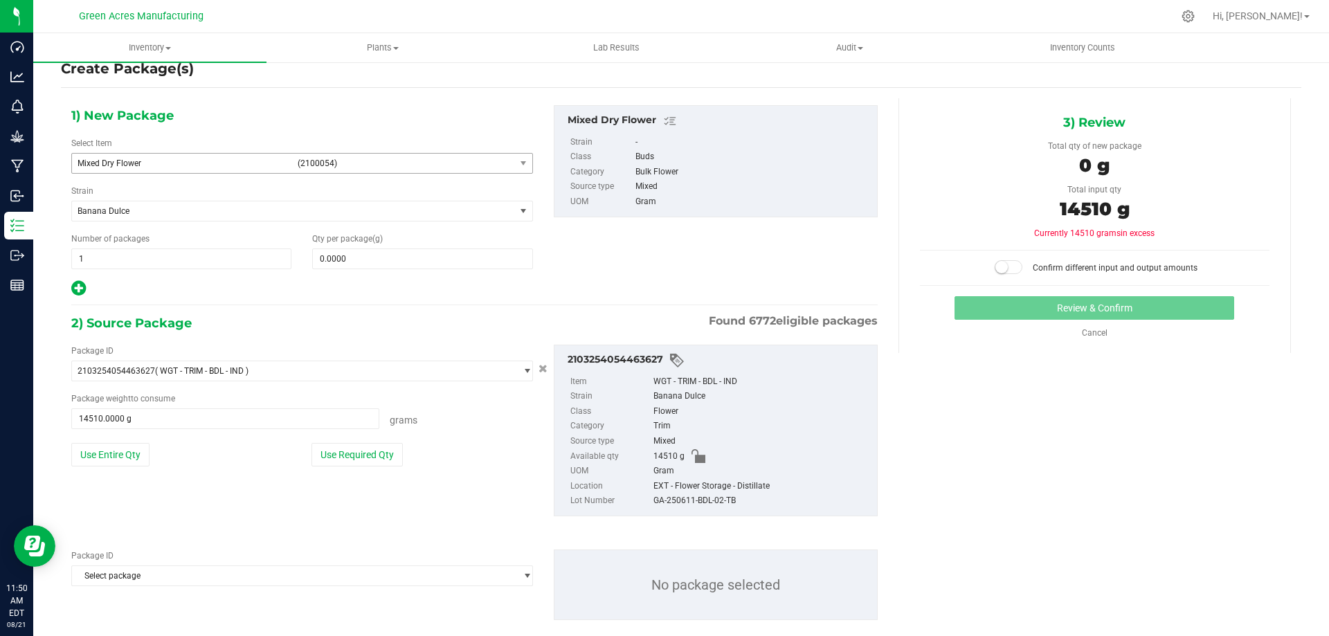
scroll to position [48, 0]
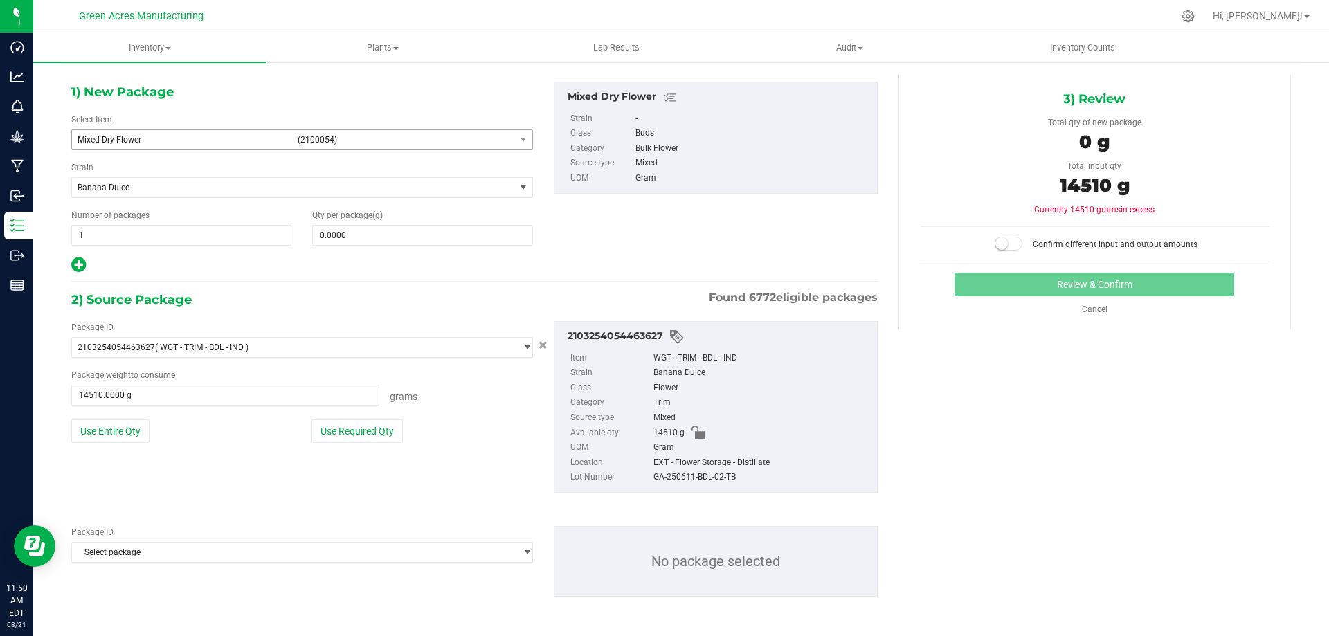
click at [368, 564] on div "Package ID Select package 0000518841815896 0001986067780047 0002310576547258 00…" at bounding box center [474, 561] width 827 height 93
click at [337, 557] on span "Select package" at bounding box center [293, 552] width 443 height 19
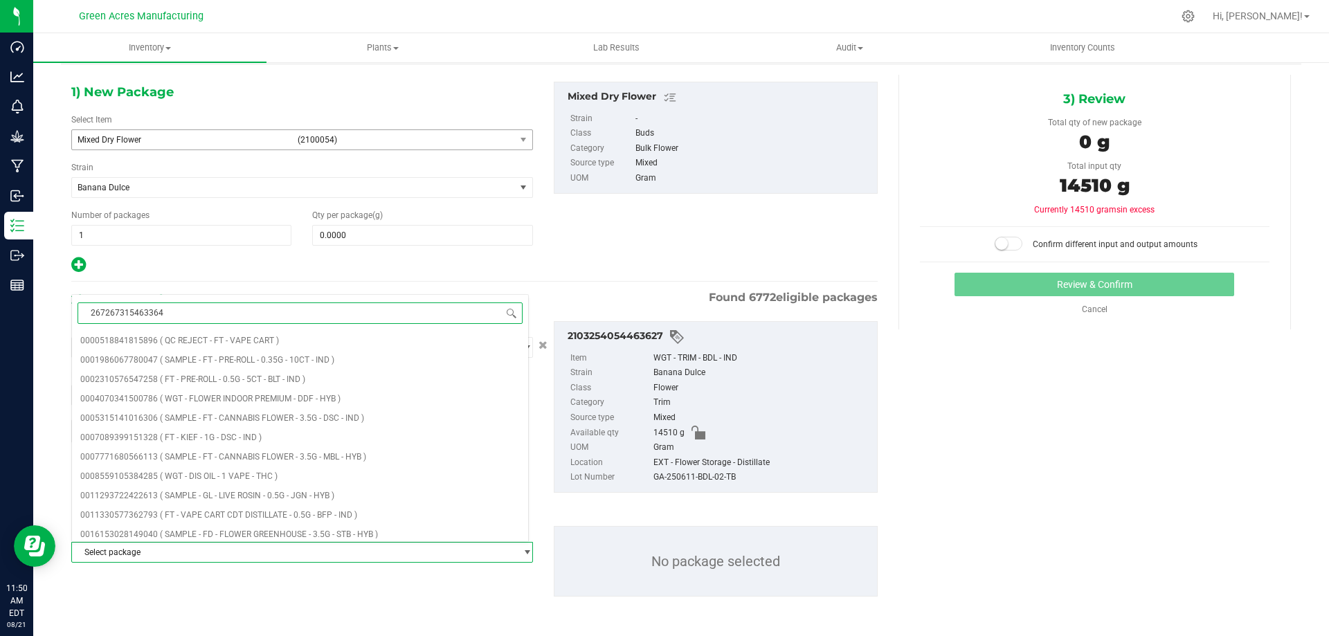
type input "[CREDIT_CARD_NUMBER]"
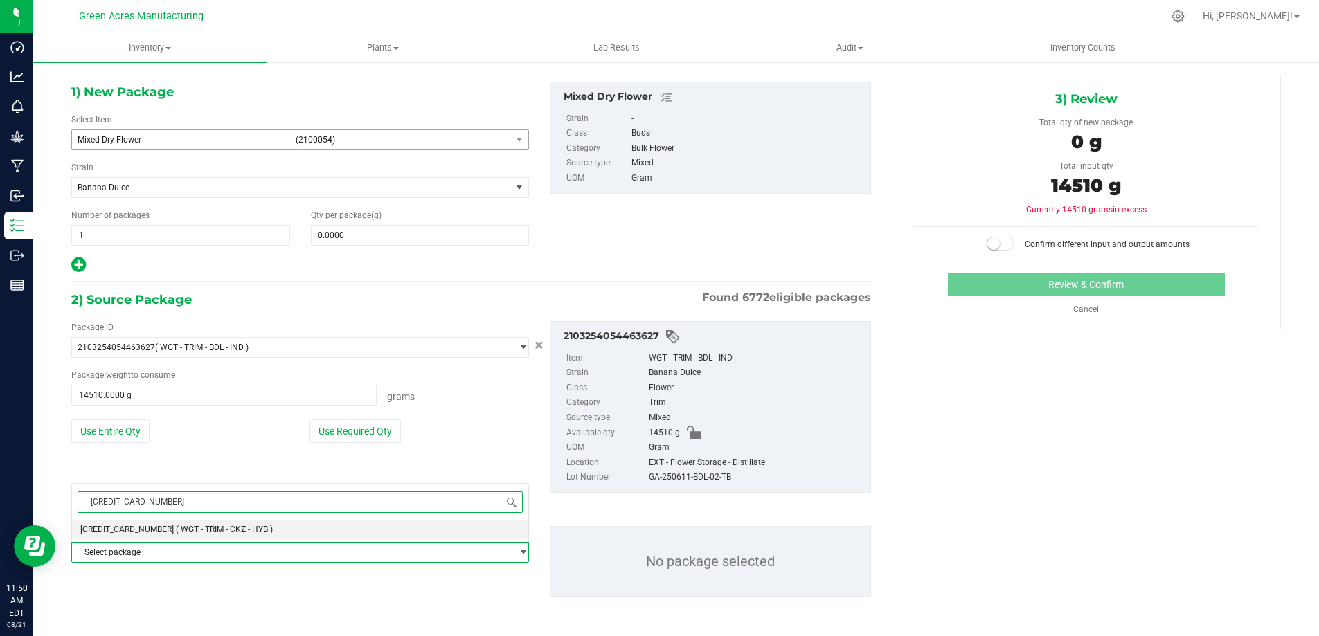
click at [109, 530] on span "[CREDIT_CARD_NUMBER]" at bounding box center [126, 530] width 93 height 10
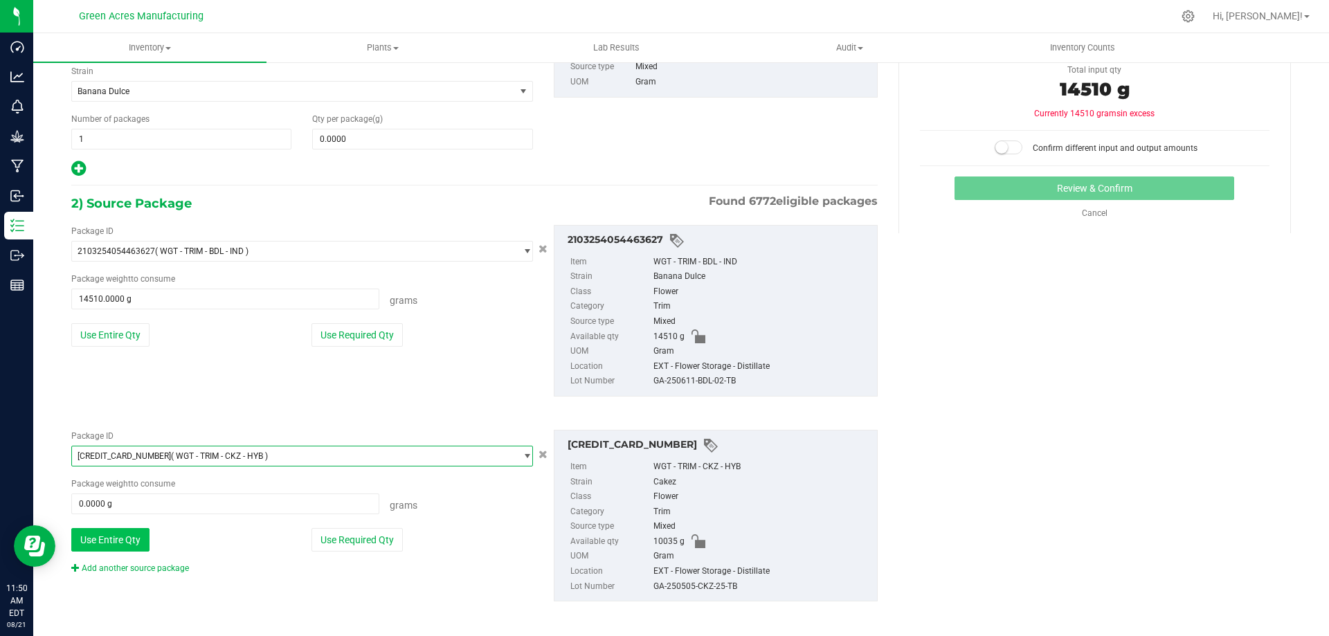
scroll to position [149, 0]
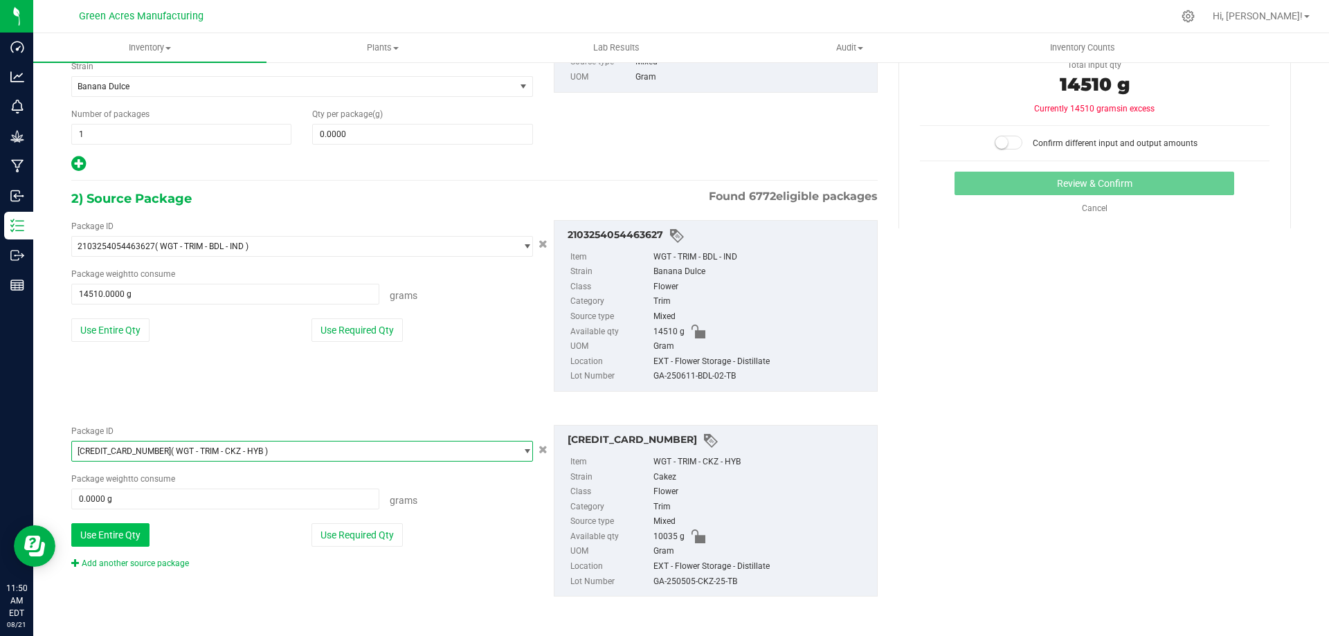
click at [138, 530] on button "Use Entire Qty" at bounding box center [110, 535] width 78 height 24
type input "10035.0000 g"
click at [131, 542] on button "Use Entire Qty" at bounding box center [110, 535] width 78 height 24
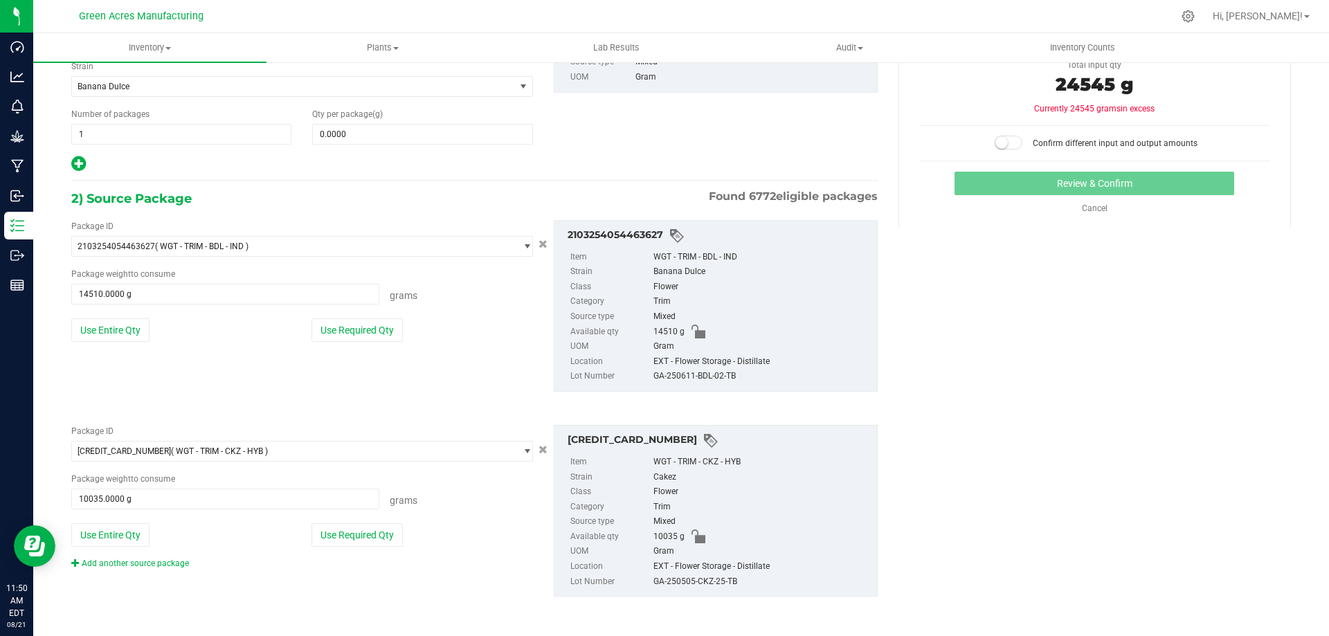
click at [228, 389] on div "Package ID 2103254054463627 ( WGT - TRIM - BDL - IND ) 0000518841815896 0001986…" at bounding box center [474, 306] width 827 height 194
click at [126, 561] on link "Add another source package" at bounding box center [130, 564] width 118 height 10
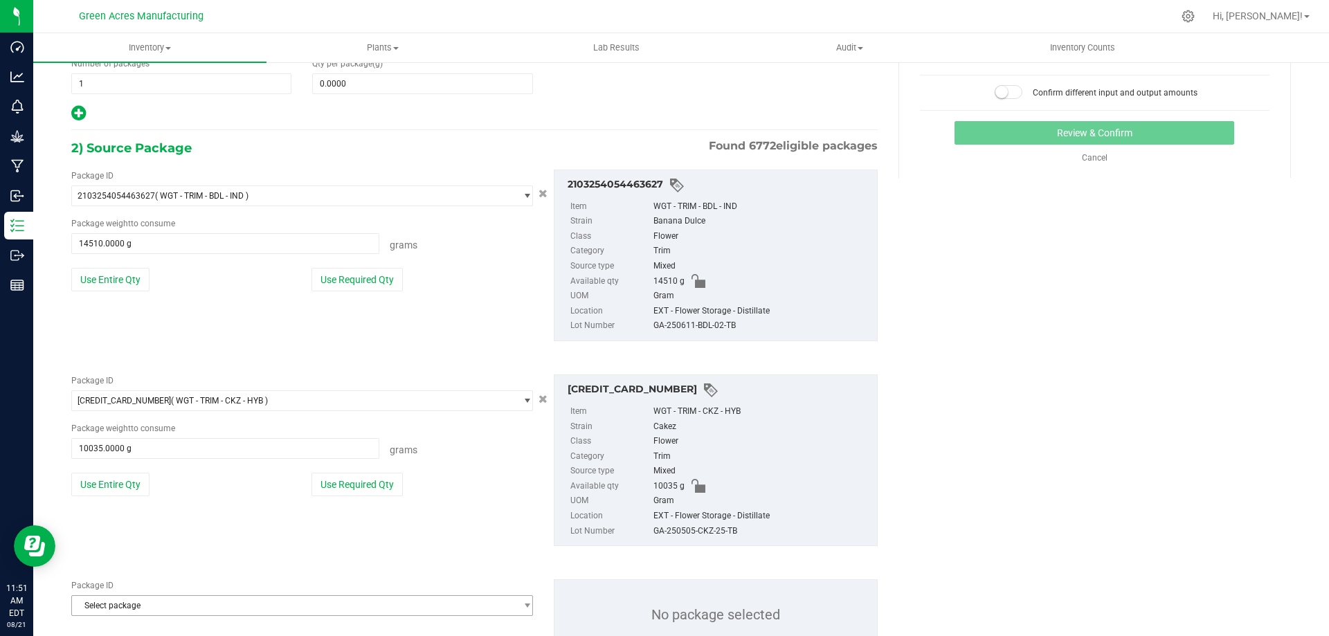
scroll to position [253, 0]
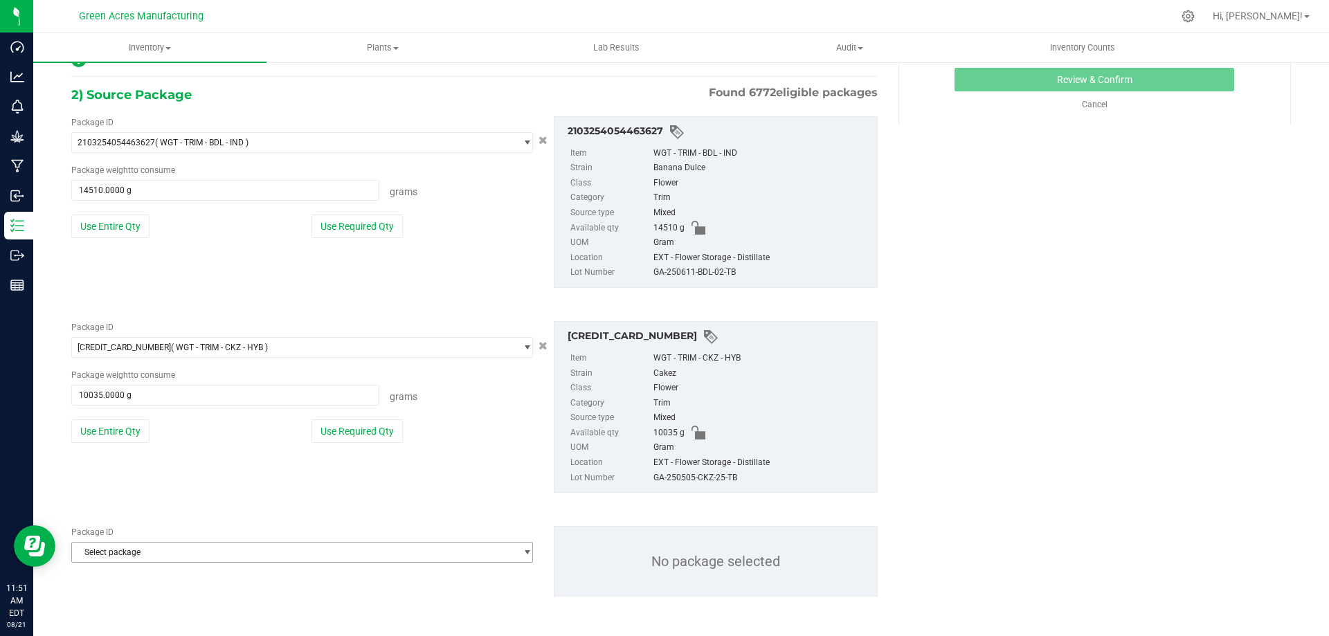
click at [299, 560] on span "Select package" at bounding box center [293, 552] width 443 height 19
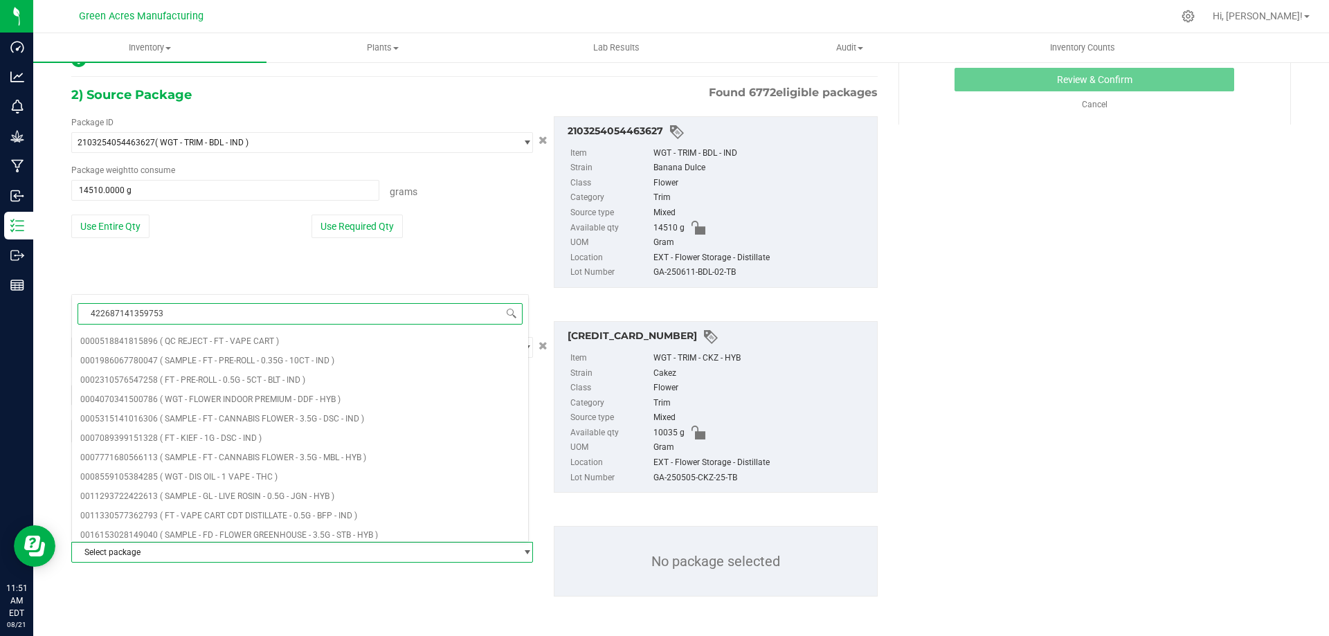
type input "[CREDIT_CARD_NUMBER]"
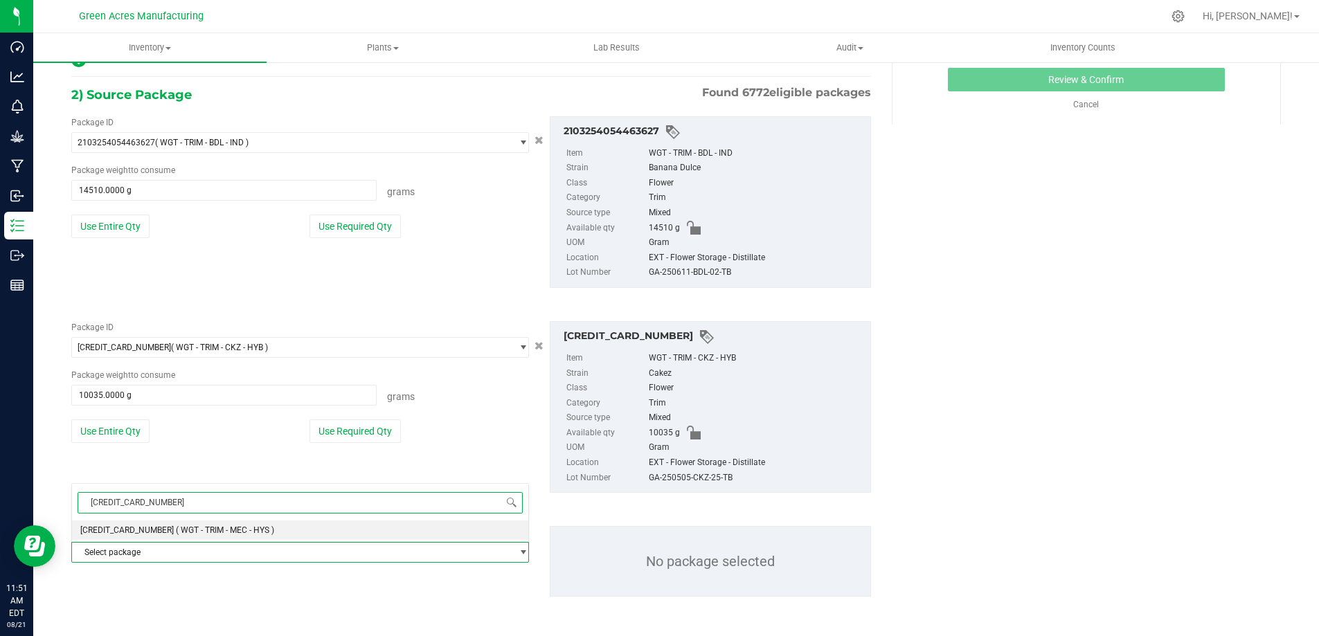
click at [204, 528] on span "( WGT - TRIM - MEC - HYS )" at bounding box center [225, 531] width 98 height 10
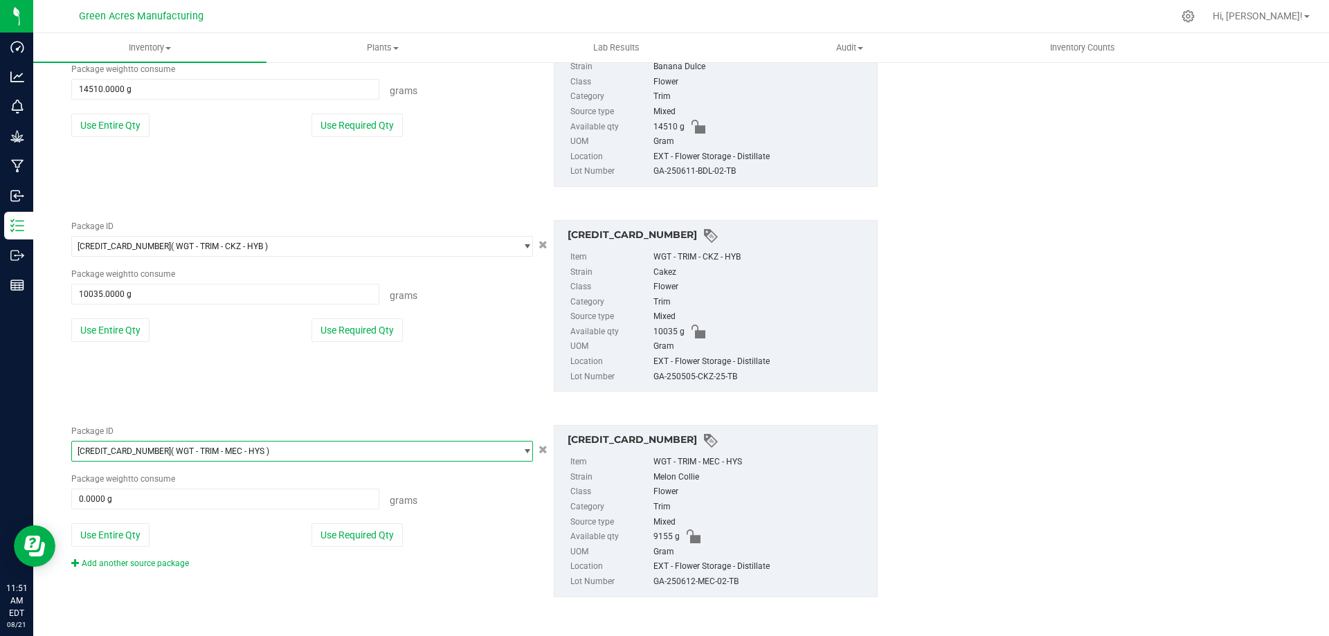
scroll to position [355, 0]
click at [111, 540] on button "Use Entire Qty" at bounding box center [110, 535] width 78 height 24
type input "9155.0000 g"
click at [144, 561] on link "Add another source package" at bounding box center [130, 563] width 118 height 10
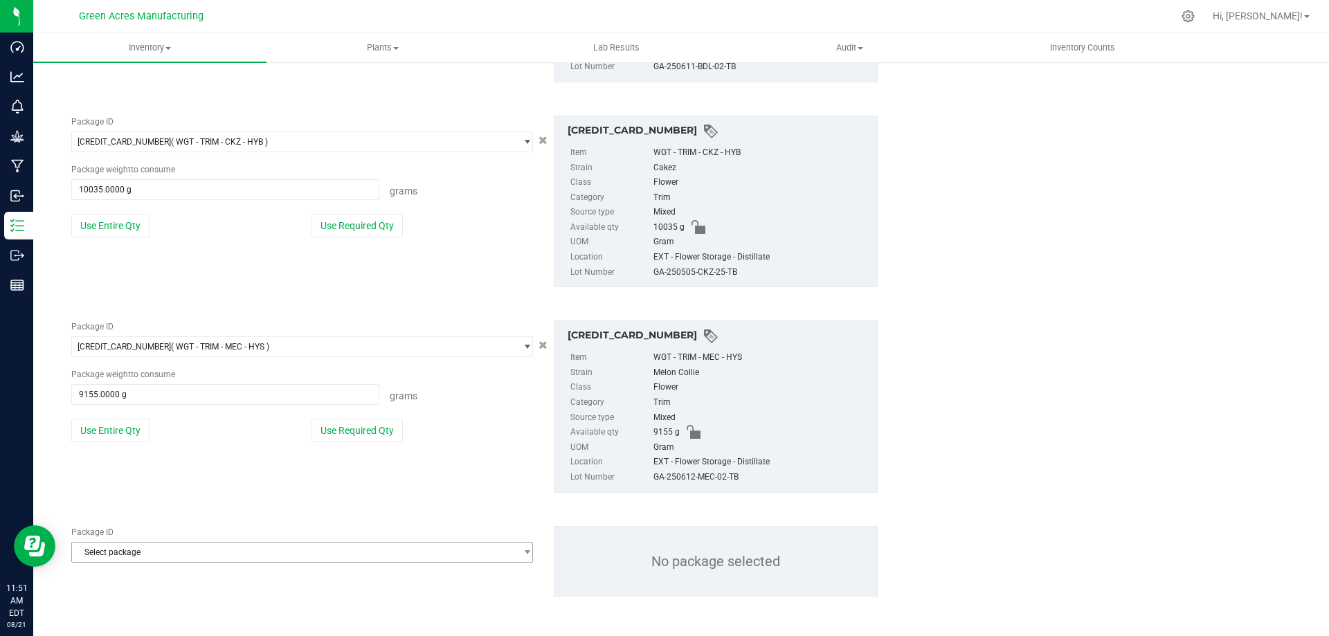
click at [186, 562] on div "Package ID Select package 0000518841815896 0001986067780047 0002310576547258 00…" at bounding box center [474, 561] width 827 height 93
click at [167, 563] on div "Package ID Select package 0000518841815896 0001986067780047 0002310576547258 00…" at bounding box center [474, 561] width 827 height 93
click at [262, 552] on span "Select package" at bounding box center [293, 552] width 443 height 19
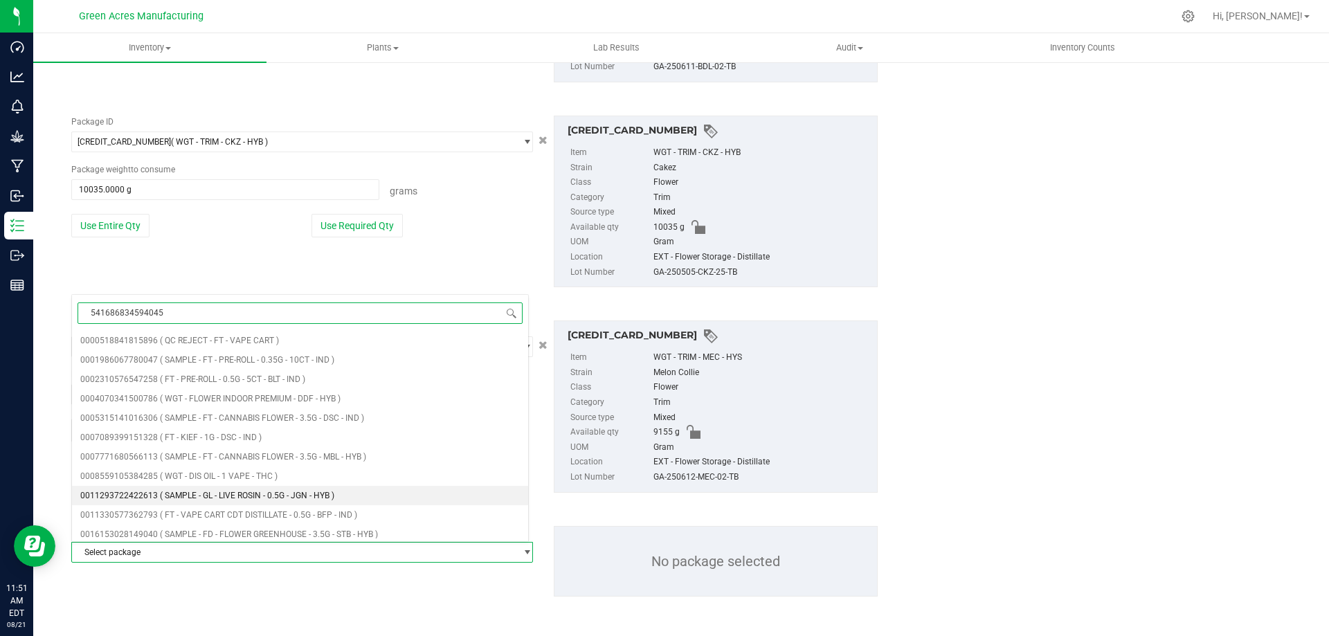
type input "5416868345940455"
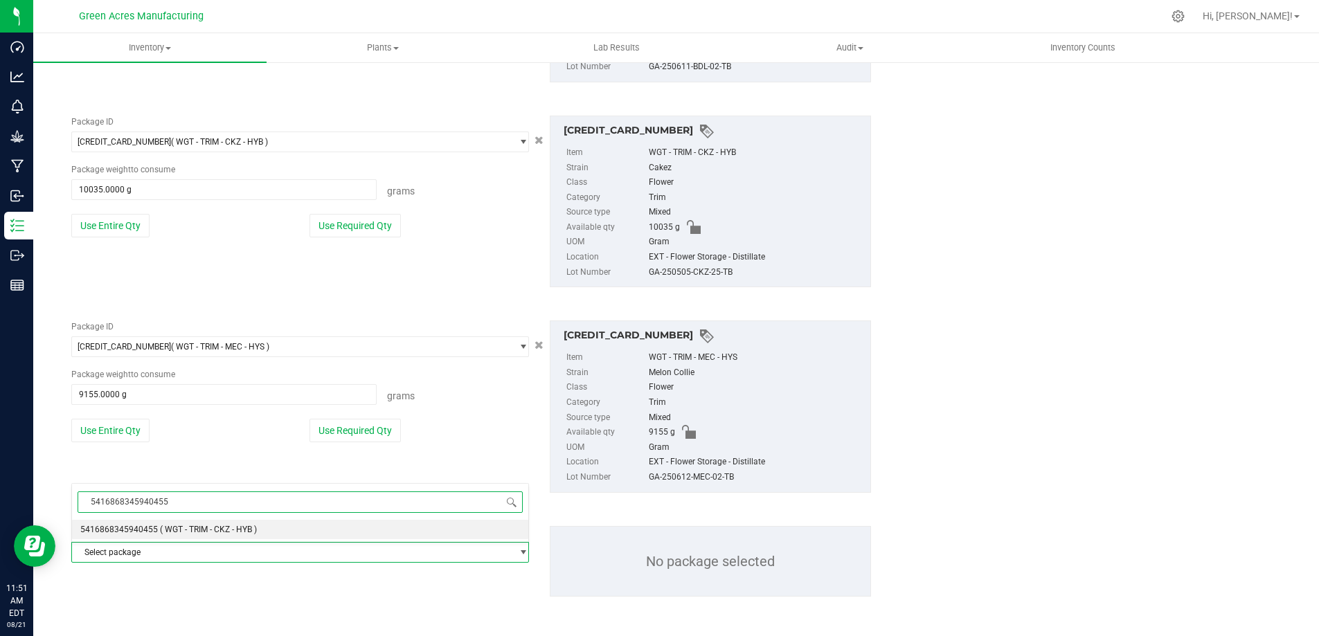
click at [174, 533] on span "( WGT - TRIM - CKZ - HYB )" at bounding box center [208, 530] width 97 height 10
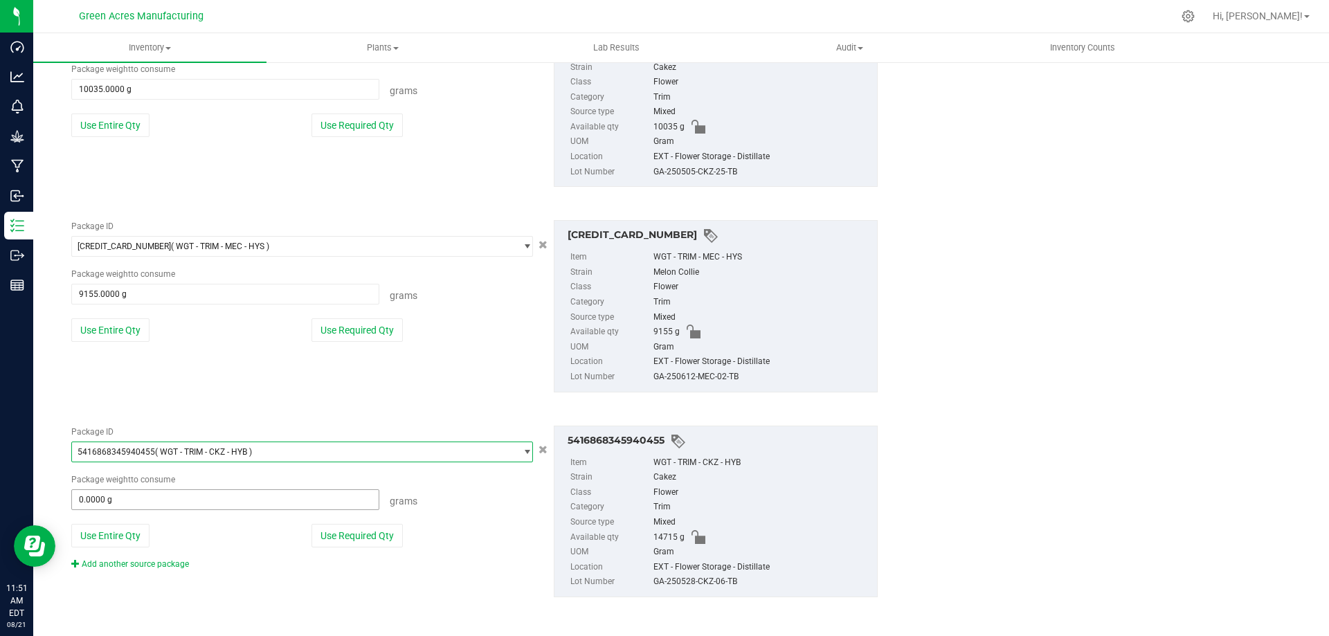
scroll to position [559, 0]
click at [126, 534] on button "Use Entire Qty" at bounding box center [110, 535] width 78 height 24
type input "14715.0000 g"
click at [136, 565] on link "Add another source package" at bounding box center [130, 564] width 118 height 10
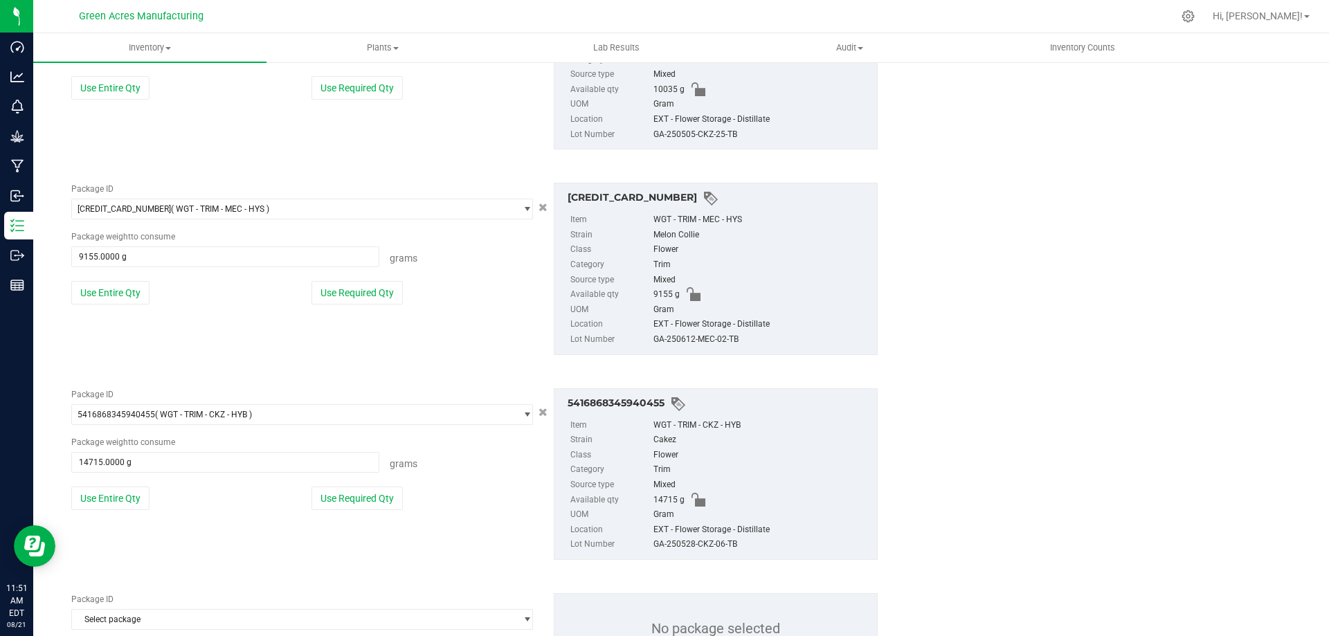
scroll to position [663, 0]
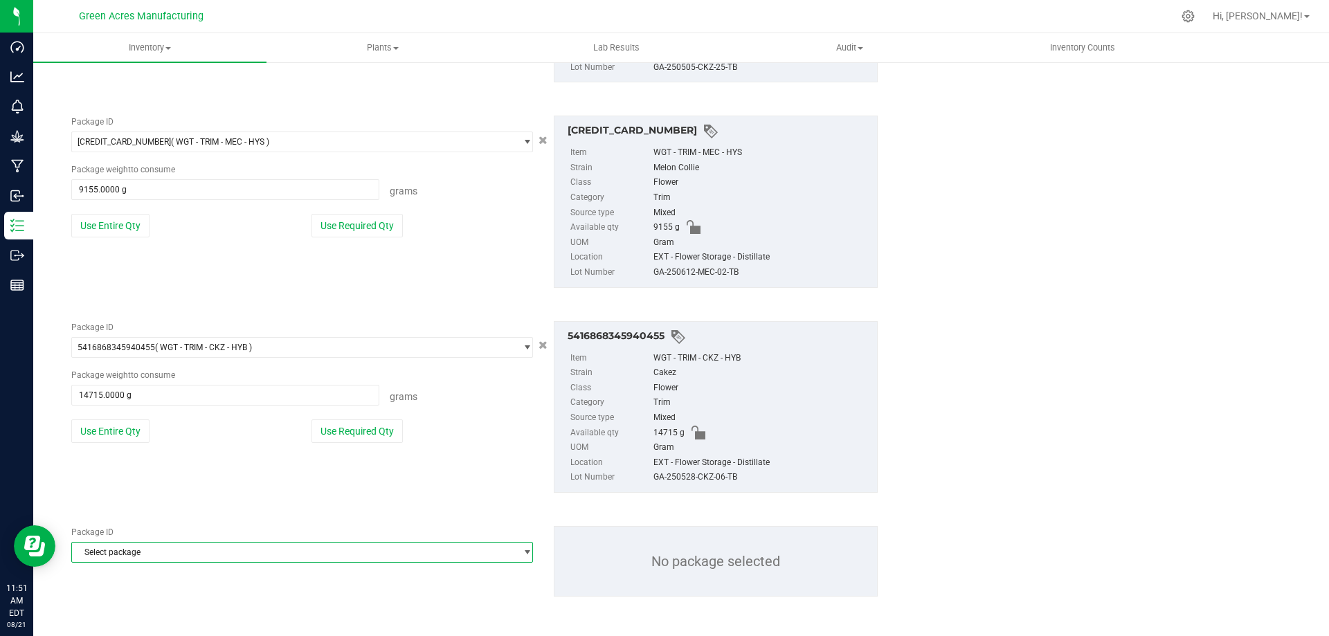
click at [321, 555] on span "Select package" at bounding box center [293, 552] width 443 height 19
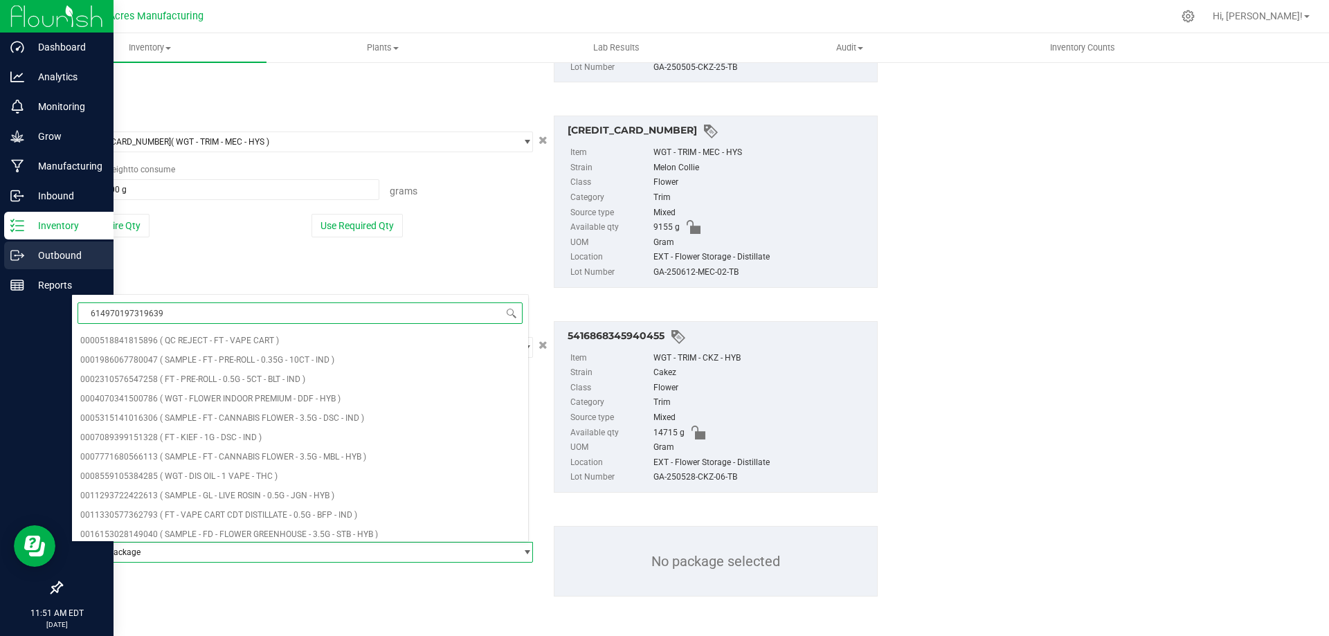
type input "[CREDIT_CARD_NUMBER]"
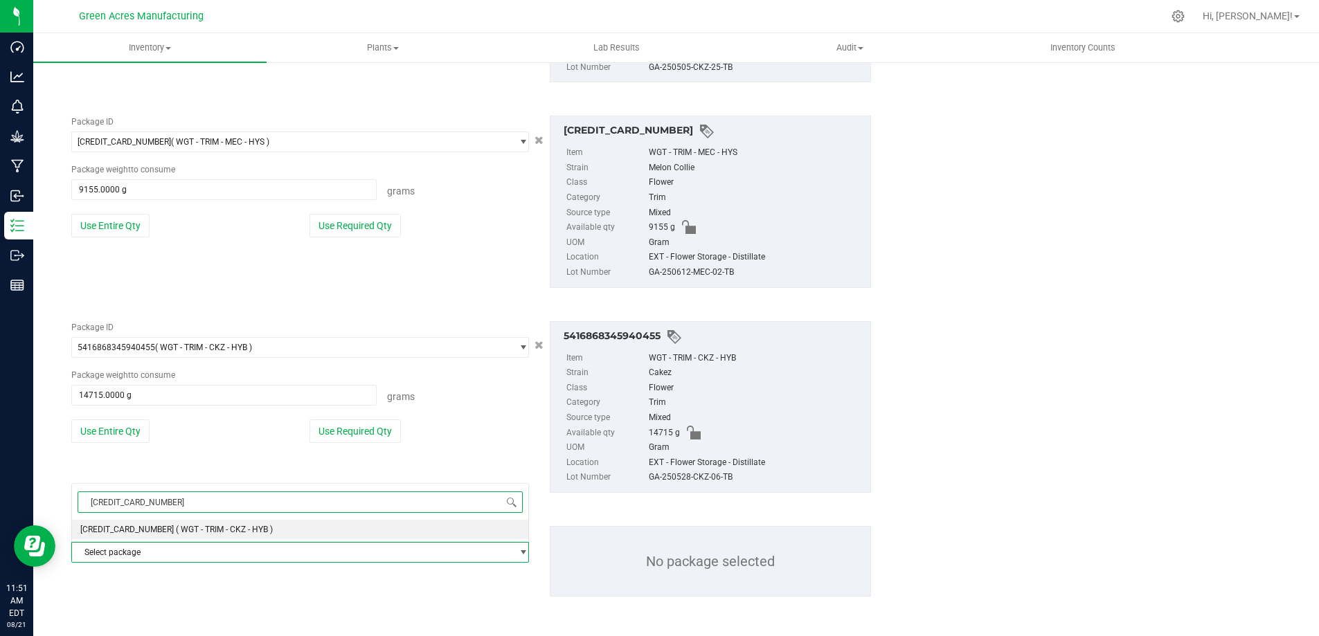
click at [245, 532] on span "( WGT - TRIM - CKZ - HYB )" at bounding box center [224, 530] width 97 height 10
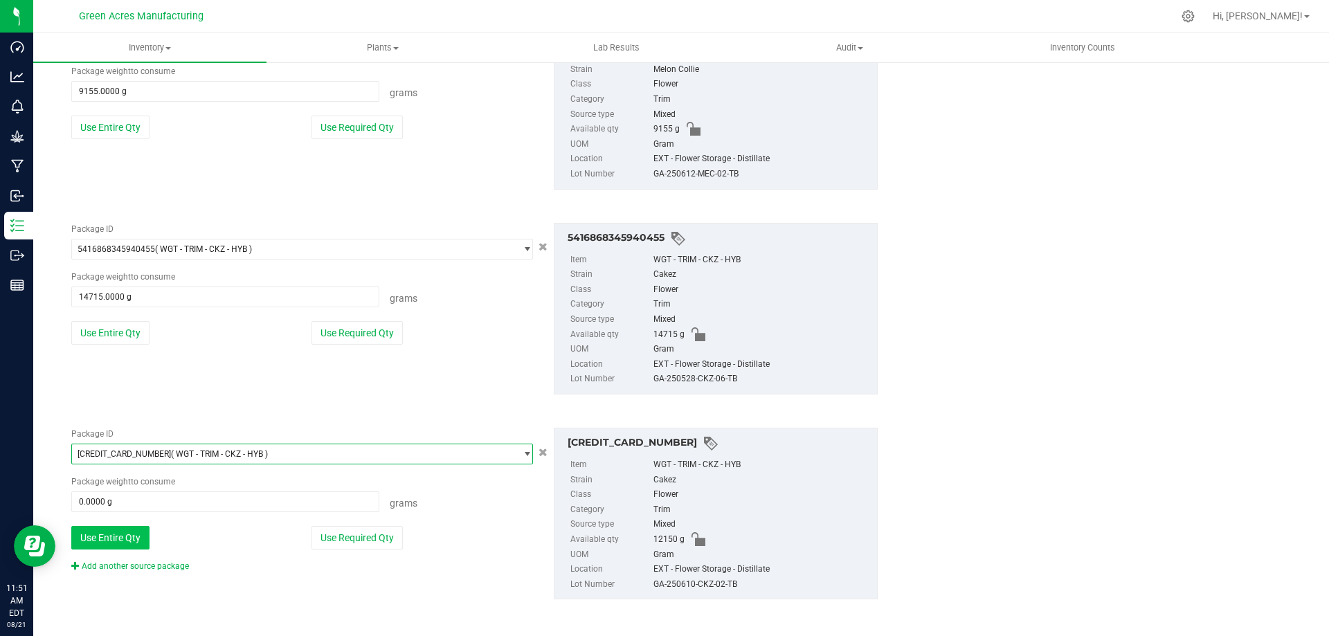
scroll to position [764, 0]
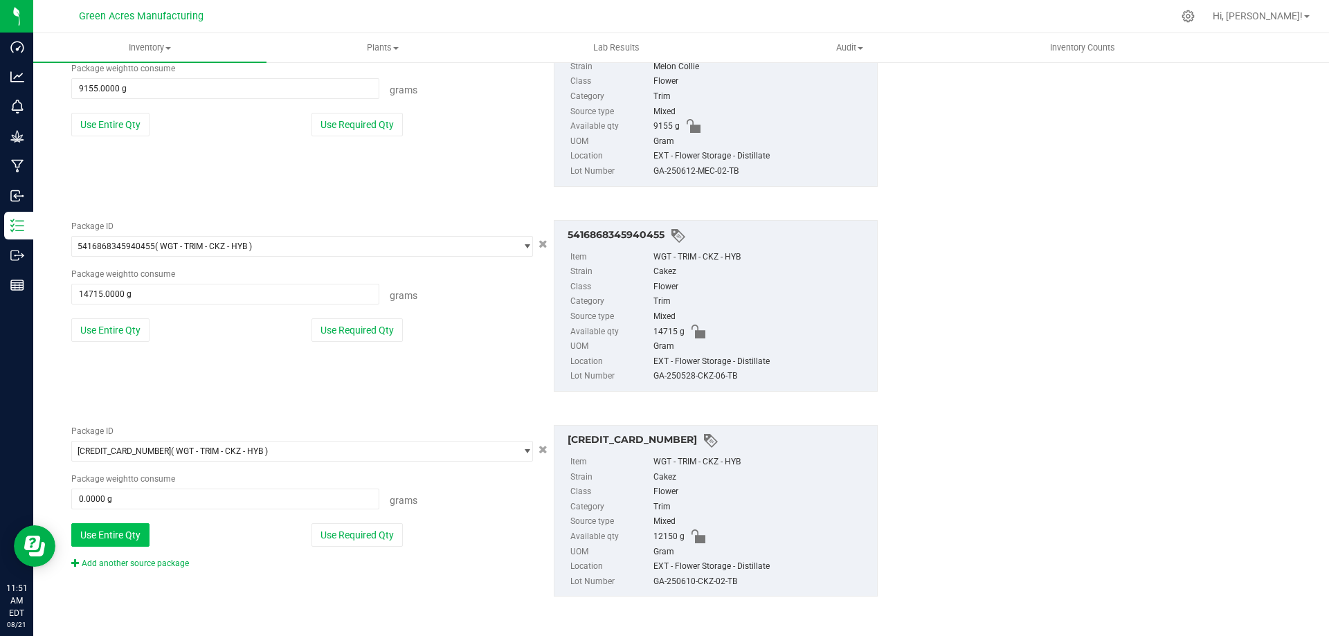
click at [139, 544] on button "Use Entire Qty" at bounding box center [110, 535] width 78 height 24
type input "12150.0000 g"
click at [269, 375] on div "Package ID 5416868345940455 ( WGT - TRIM - CKZ - HYB ) 5404262518225590 5405193…" at bounding box center [474, 306] width 827 height 194
click at [149, 564] on link "Add another source package" at bounding box center [130, 564] width 118 height 10
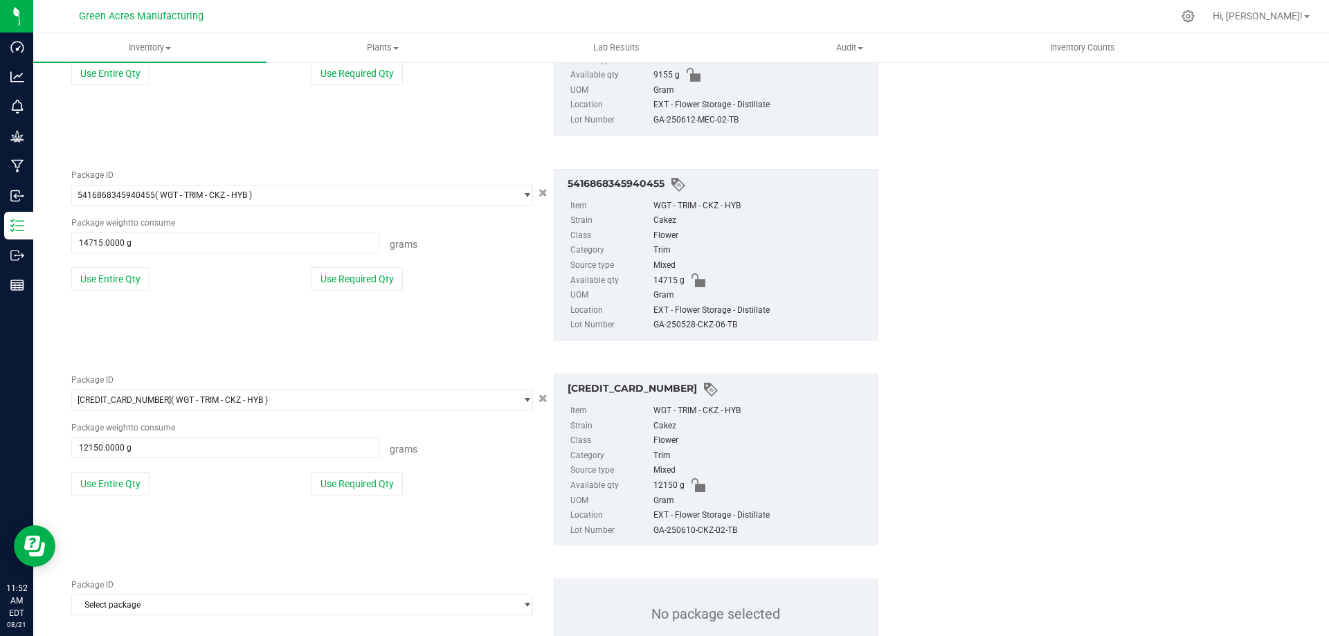
scroll to position [868, 0]
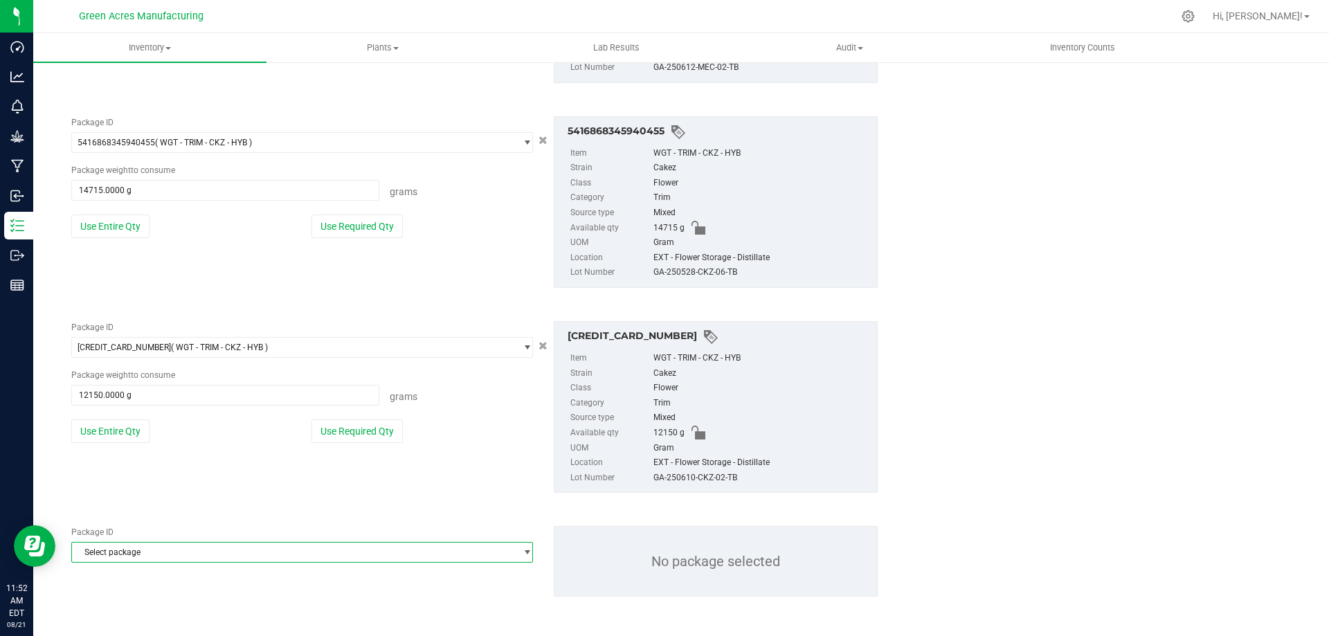
click at [189, 550] on span "Select package" at bounding box center [293, 552] width 443 height 19
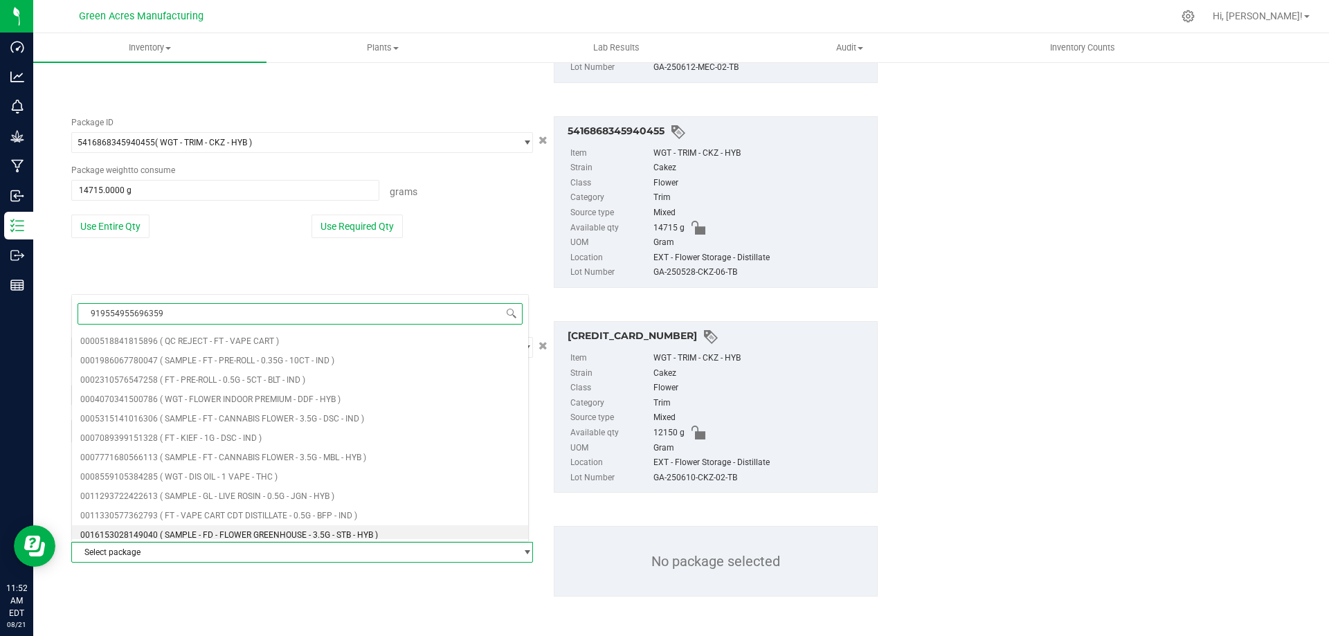
type input "9195549556963593"
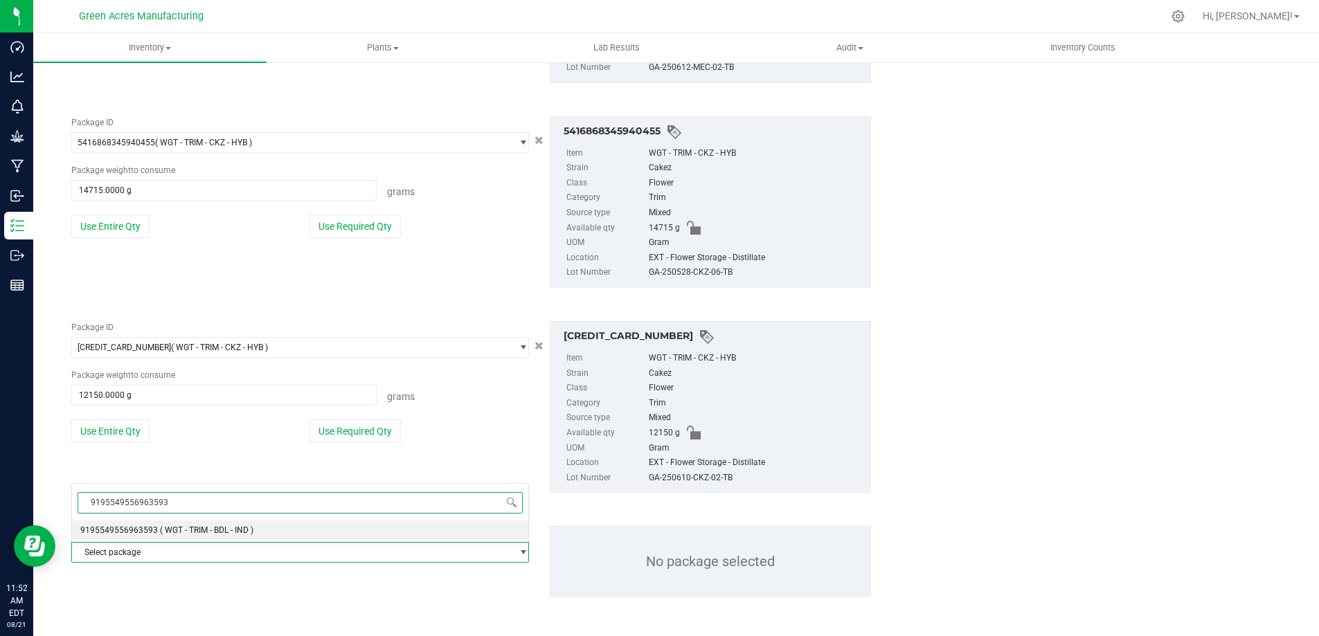
click at [174, 529] on span "( WGT - TRIM - BDL - IND )" at bounding box center [206, 531] width 93 height 10
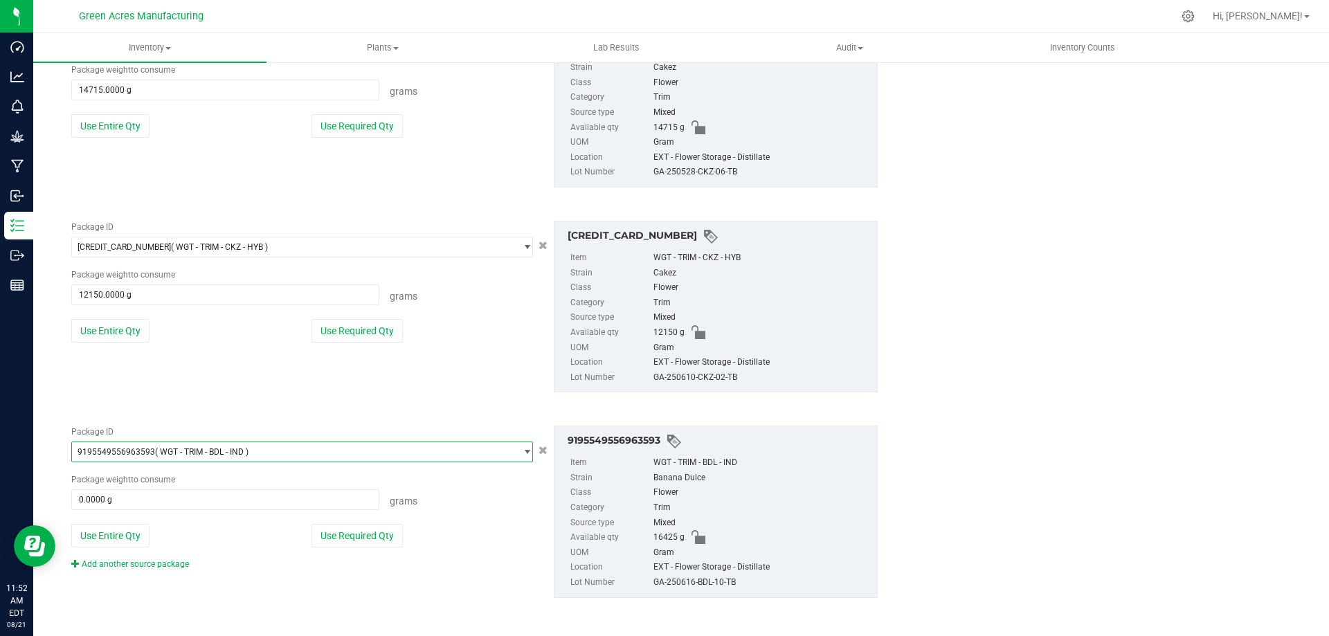
scroll to position [970, 0]
click at [109, 536] on button "Use Entire Qty" at bounding box center [110, 535] width 78 height 24
type input "16425.0000 g"
click at [151, 565] on link "Add another source package" at bounding box center [130, 563] width 118 height 10
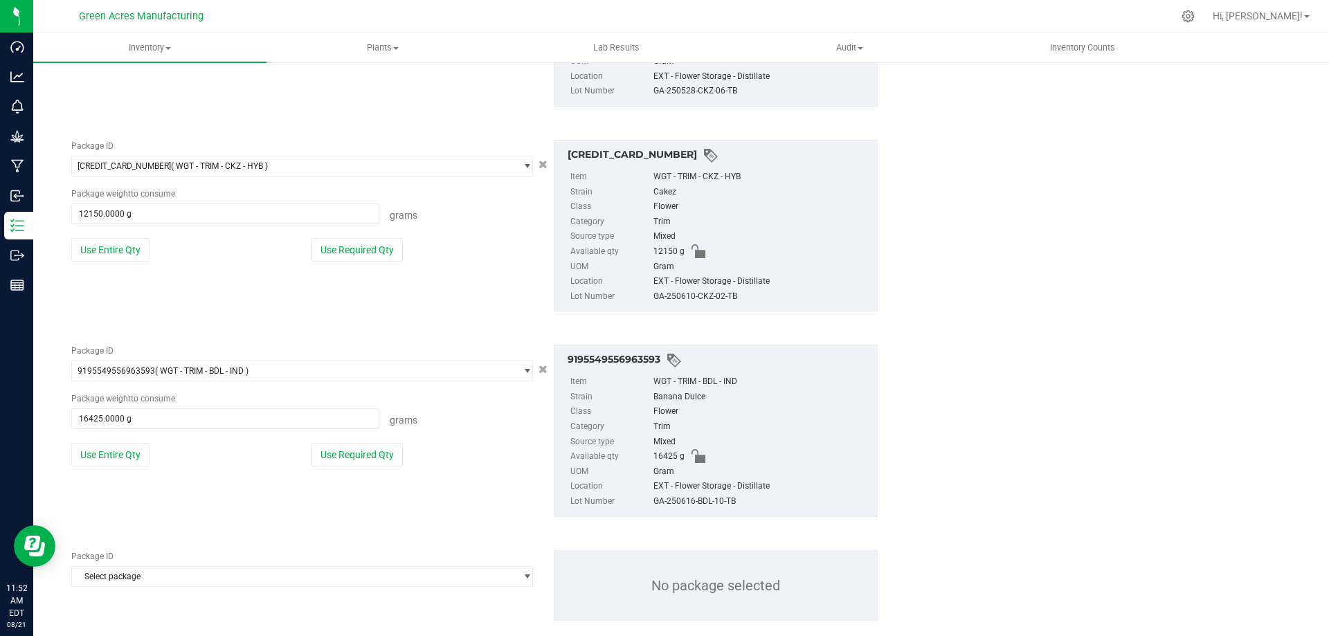
scroll to position [1074, 0]
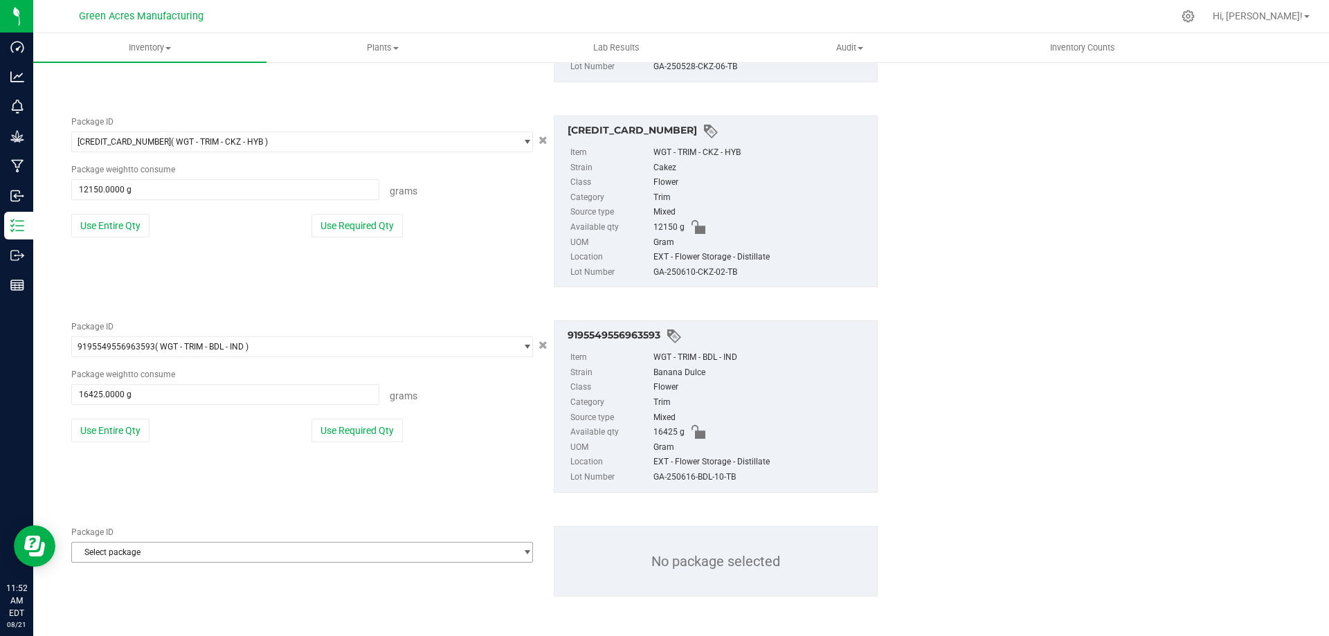
click at [222, 553] on span "Select package" at bounding box center [293, 552] width 443 height 19
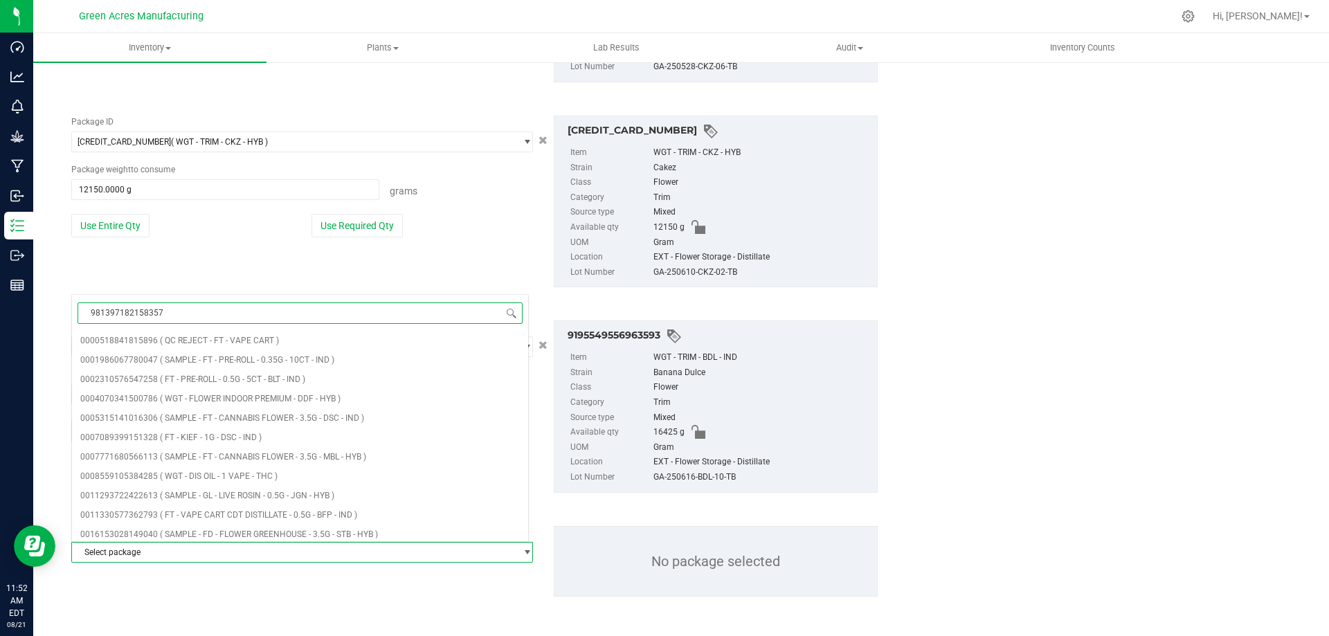
type input "9813971821583576"
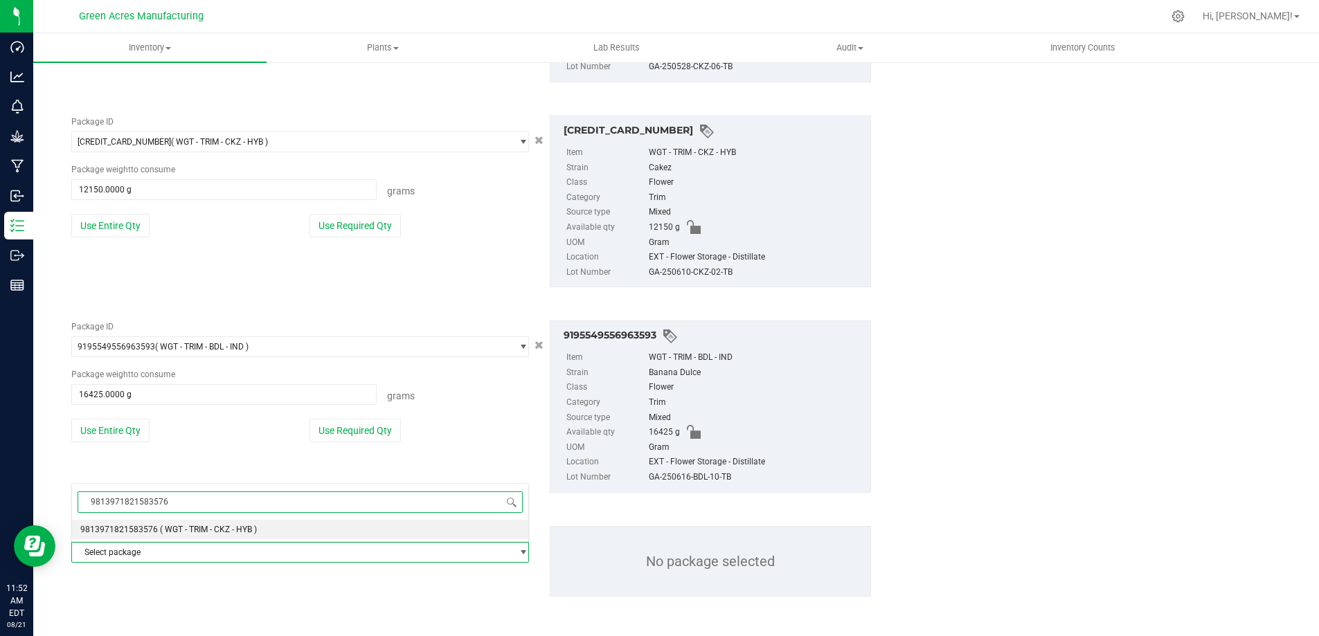
click at [355, 532] on li "9813971821583576 ( WGT - TRIM - CKZ - HYB )" at bounding box center [300, 529] width 456 height 19
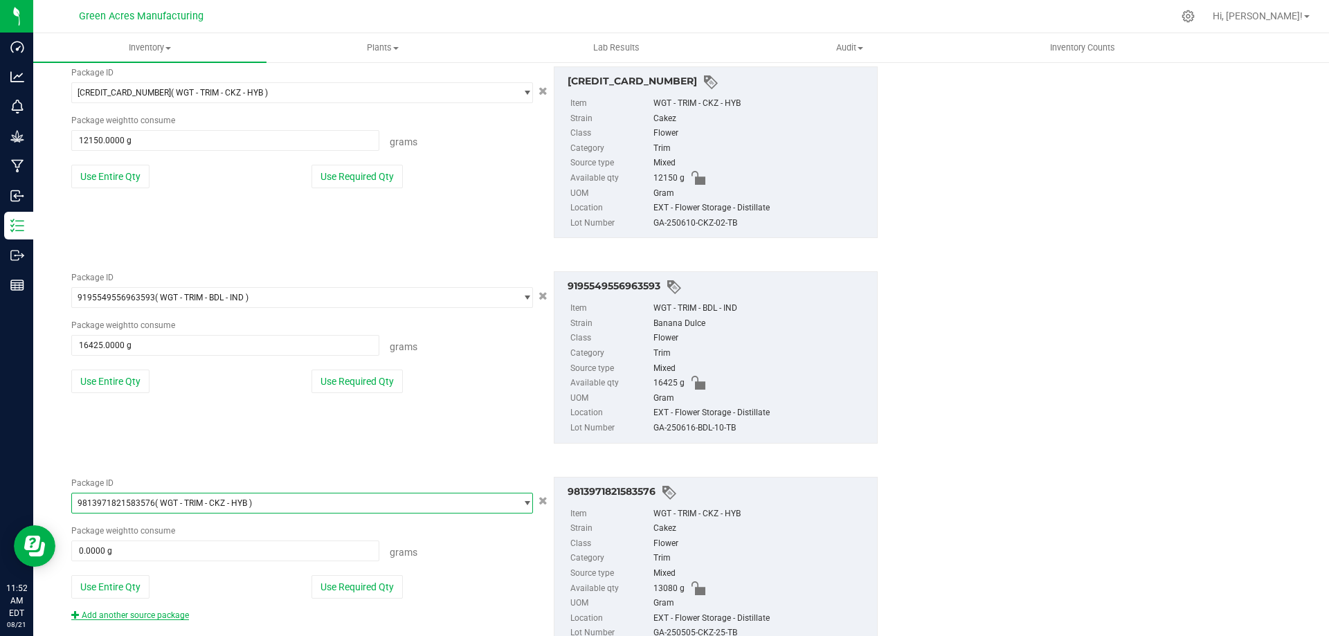
scroll to position [1175, 0]
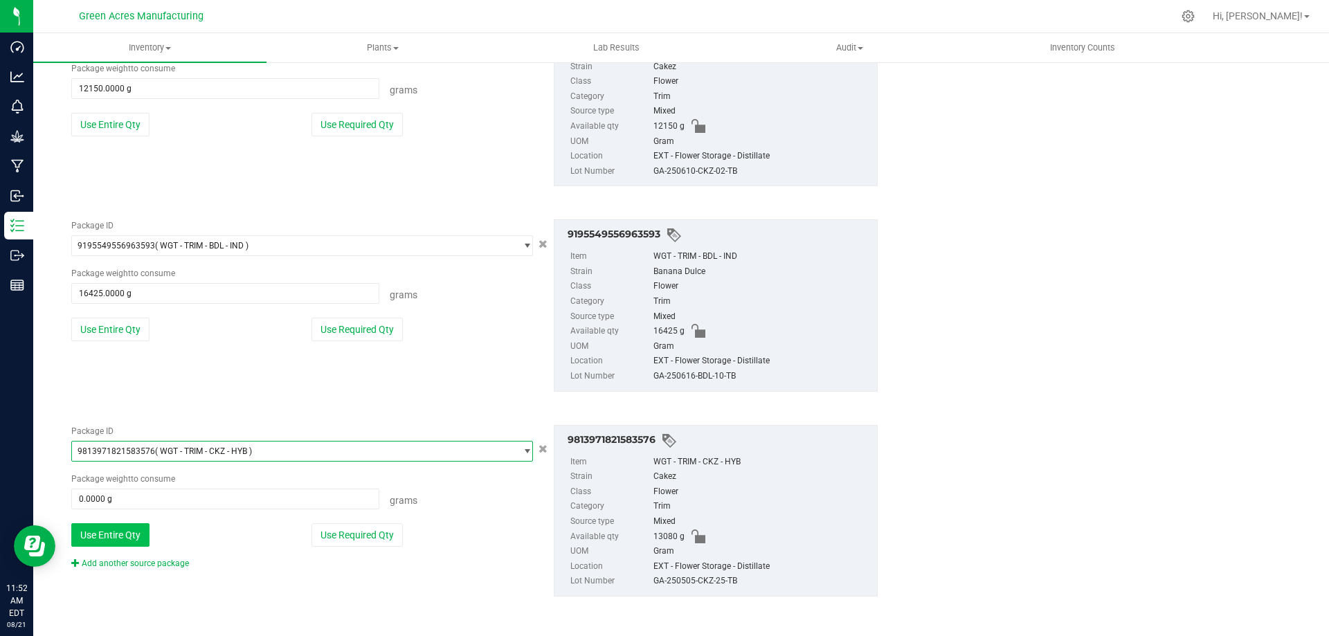
click at [100, 523] on button "Use Entire Qty" at bounding box center [110, 535] width 78 height 24
type input "13080.0000 g"
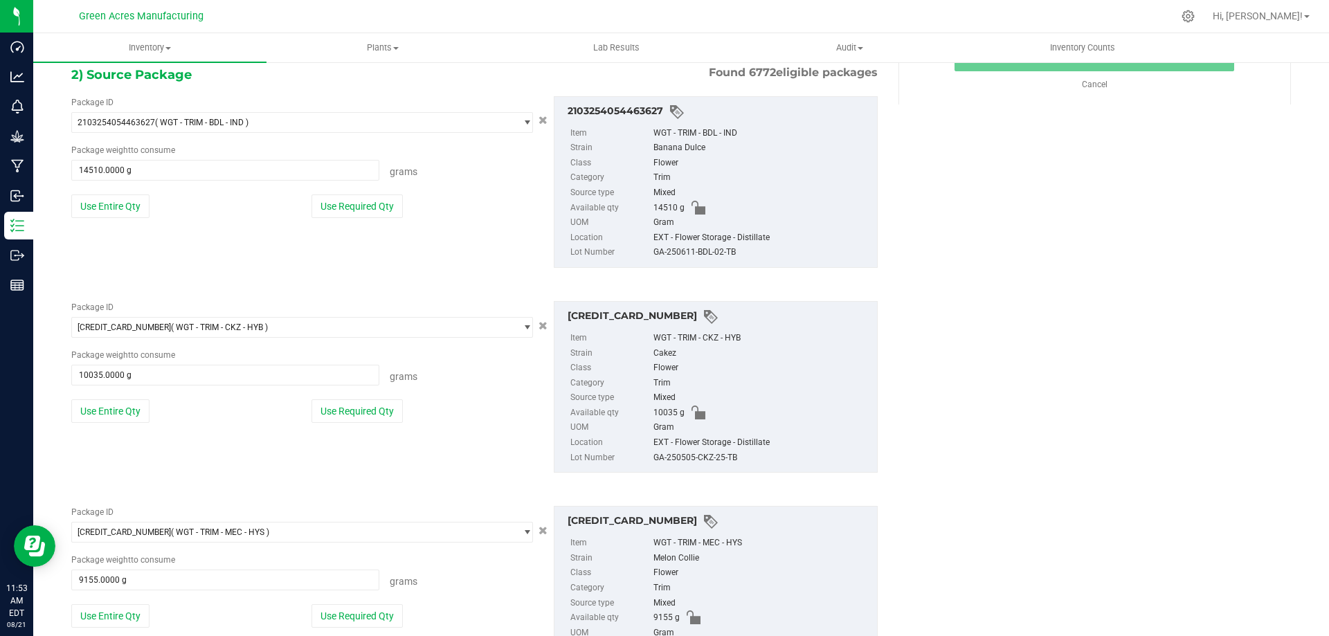
scroll to position [346, 0]
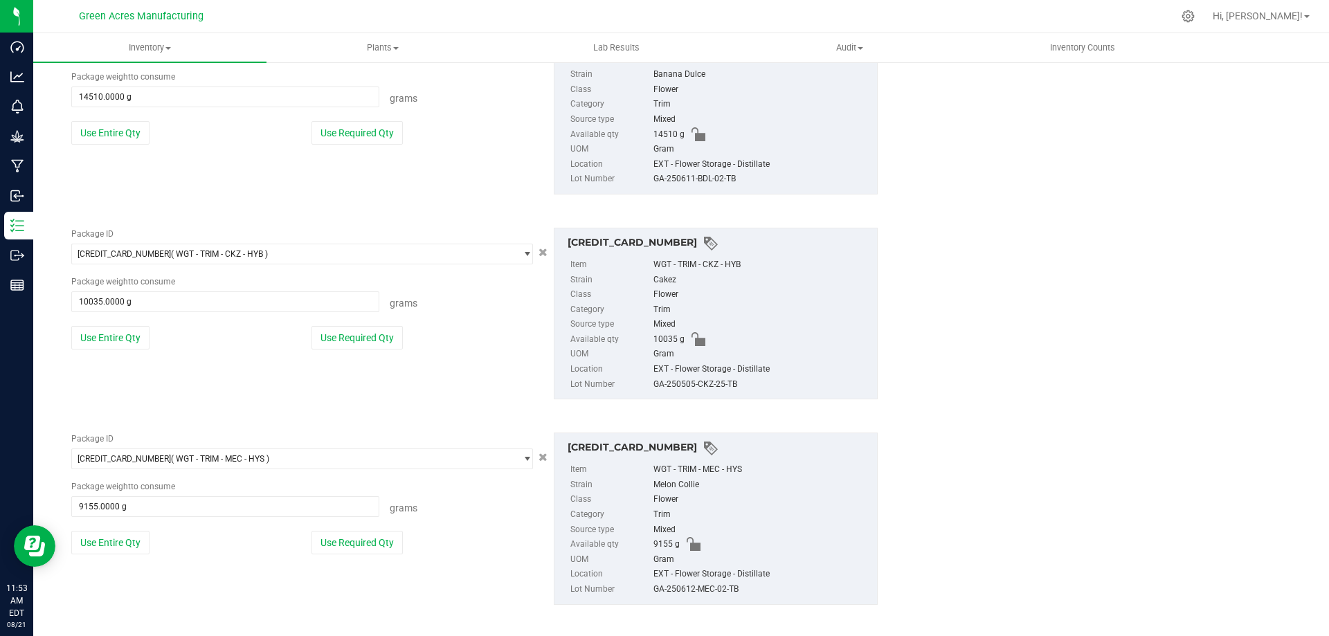
click at [705, 386] on div "GA-250505-CKZ-25-TB" at bounding box center [762, 384] width 217 height 15
copy div "GA-250505-CKZ-25-TB"
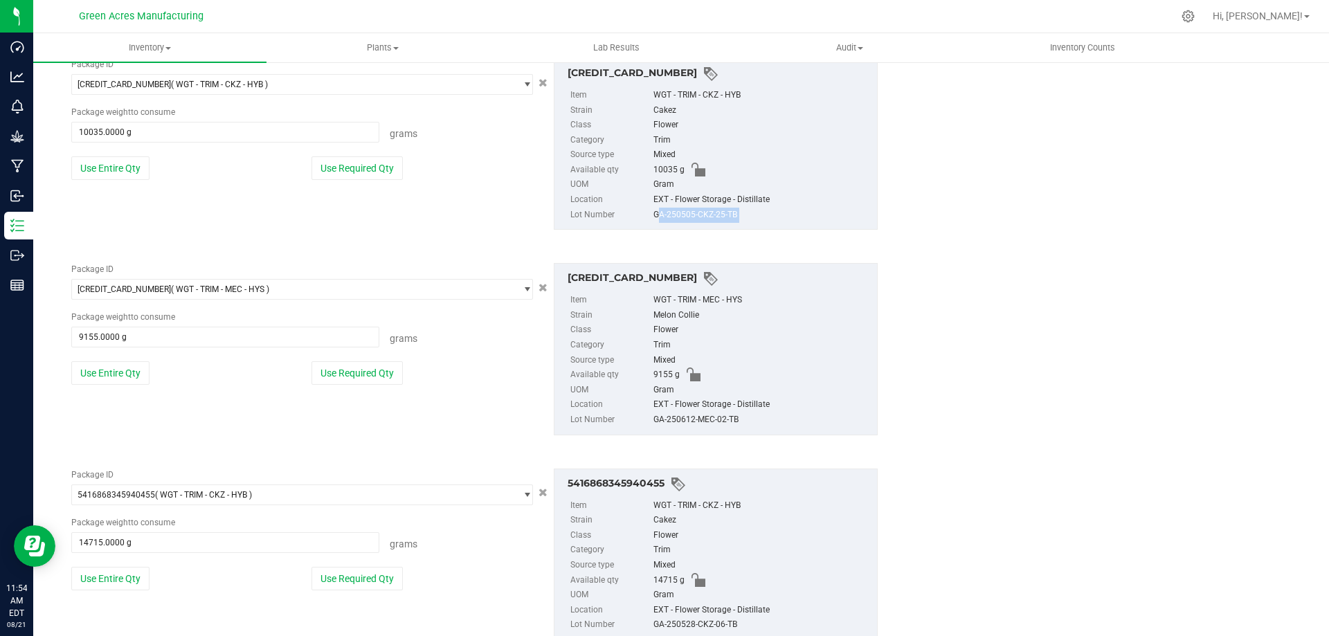
scroll to position [554, 0]
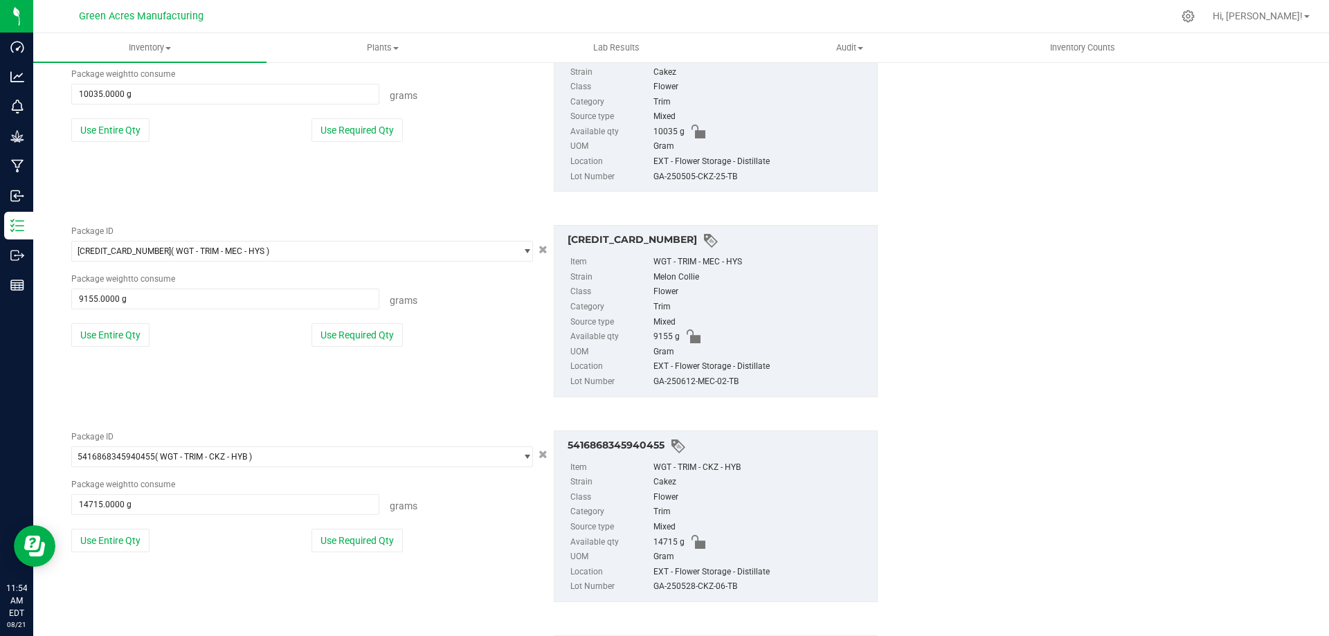
click at [700, 380] on div "GA-250612-MEC-02-TB" at bounding box center [762, 382] width 217 height 15
copy div "GA-250612-MEC-02-TB"
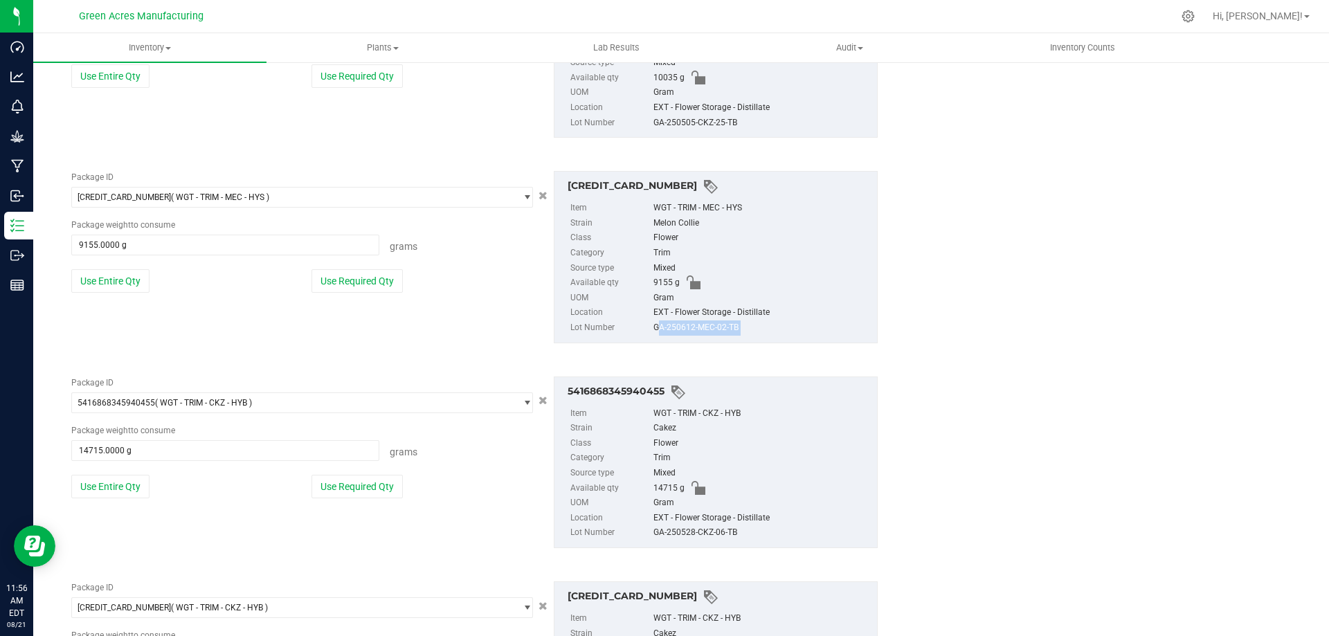
scroll to position [762, 0]
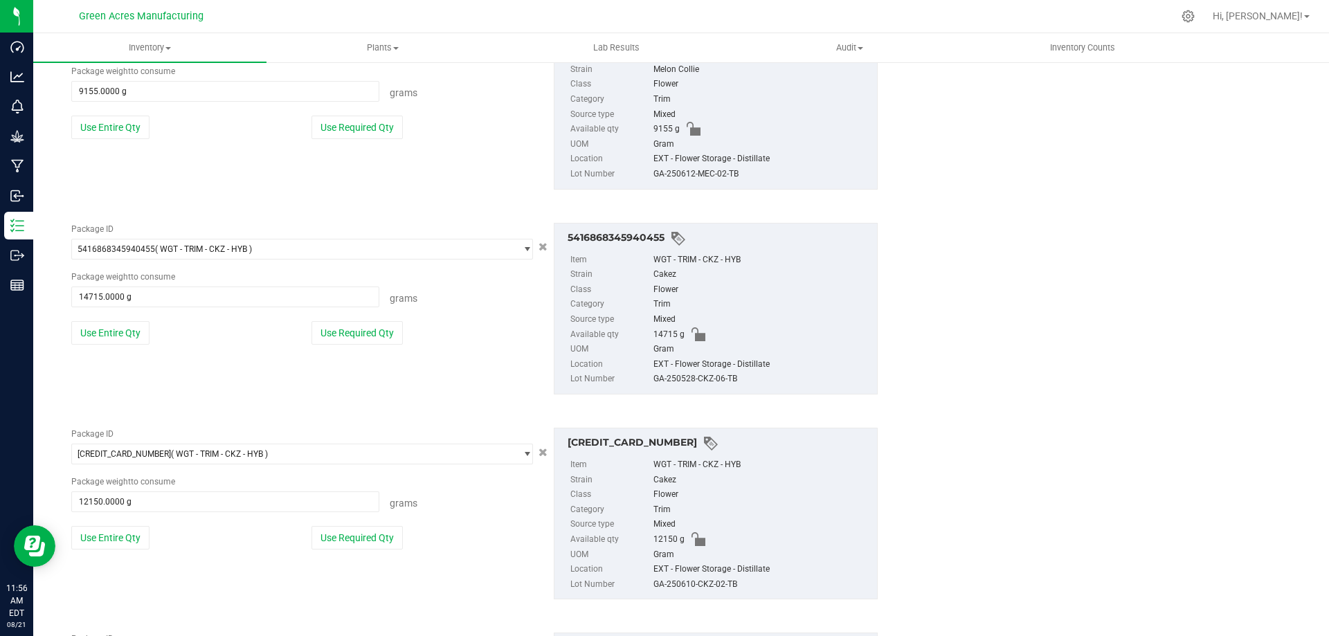
click at [683, 378] on div "GA-250528-CKZ-06-TB" at bounding box center [762, 379] width 217 height 15
copy div "GA-250528-CKZ-06-TB"
click at [654, 332] on span "14715 g" at bounding box center [669, 335] width 31 height 15
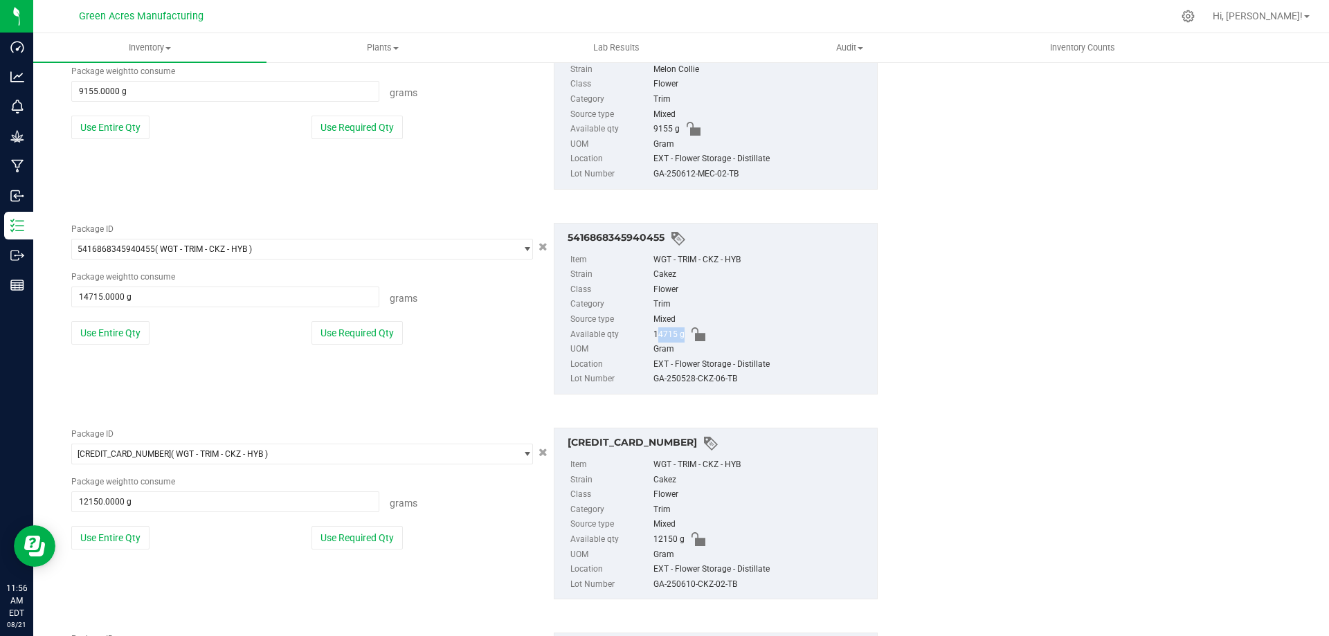
click at [654, 332] on span "14715 g" at bounding box center [669, 335] width 31 height 15
copy span "14715"
